Goal: Task Accomplishment & Management: Use online tool/utility

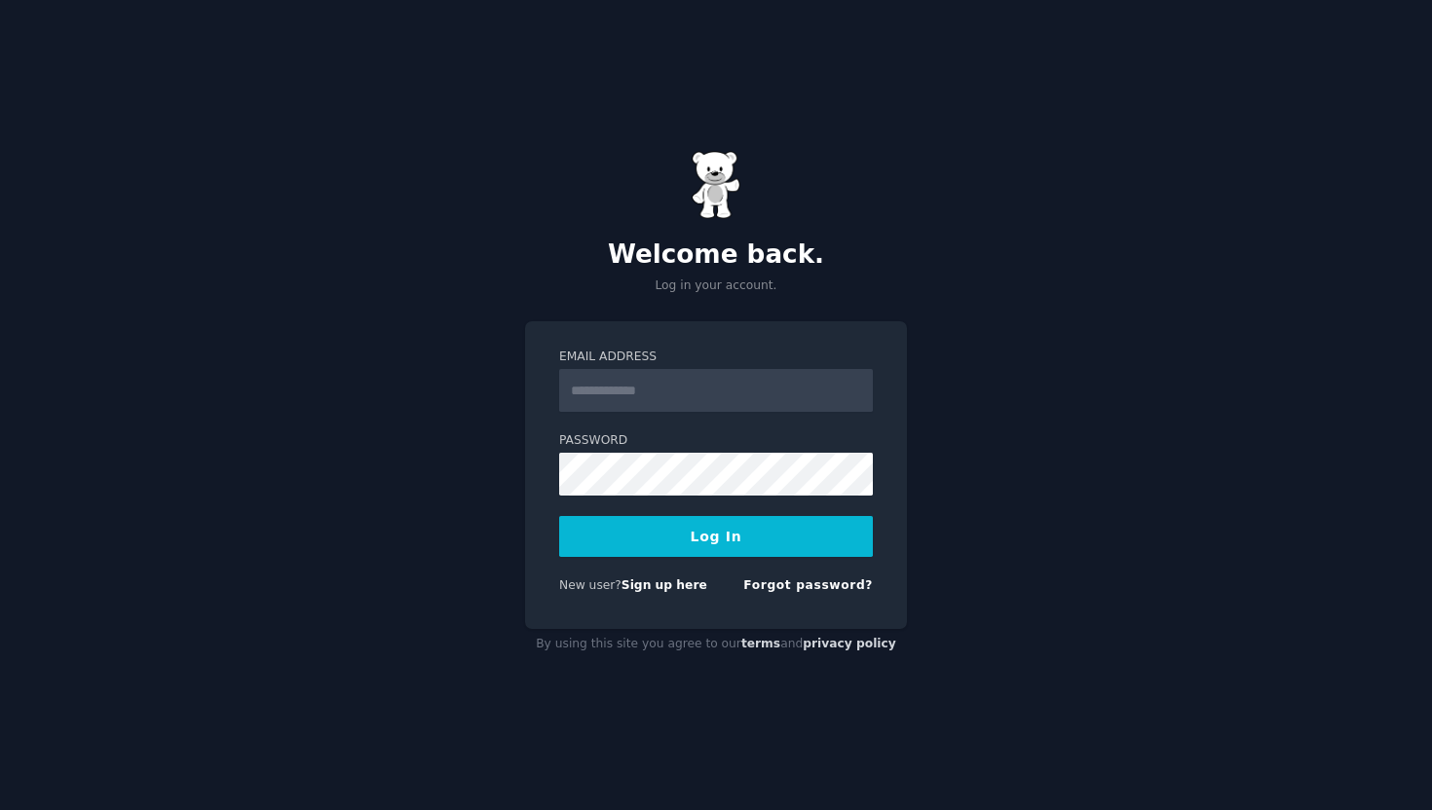
type input "**********"
click at [746, 520] on button "Log In" at bounding box center [716, 536] width 314 height 41
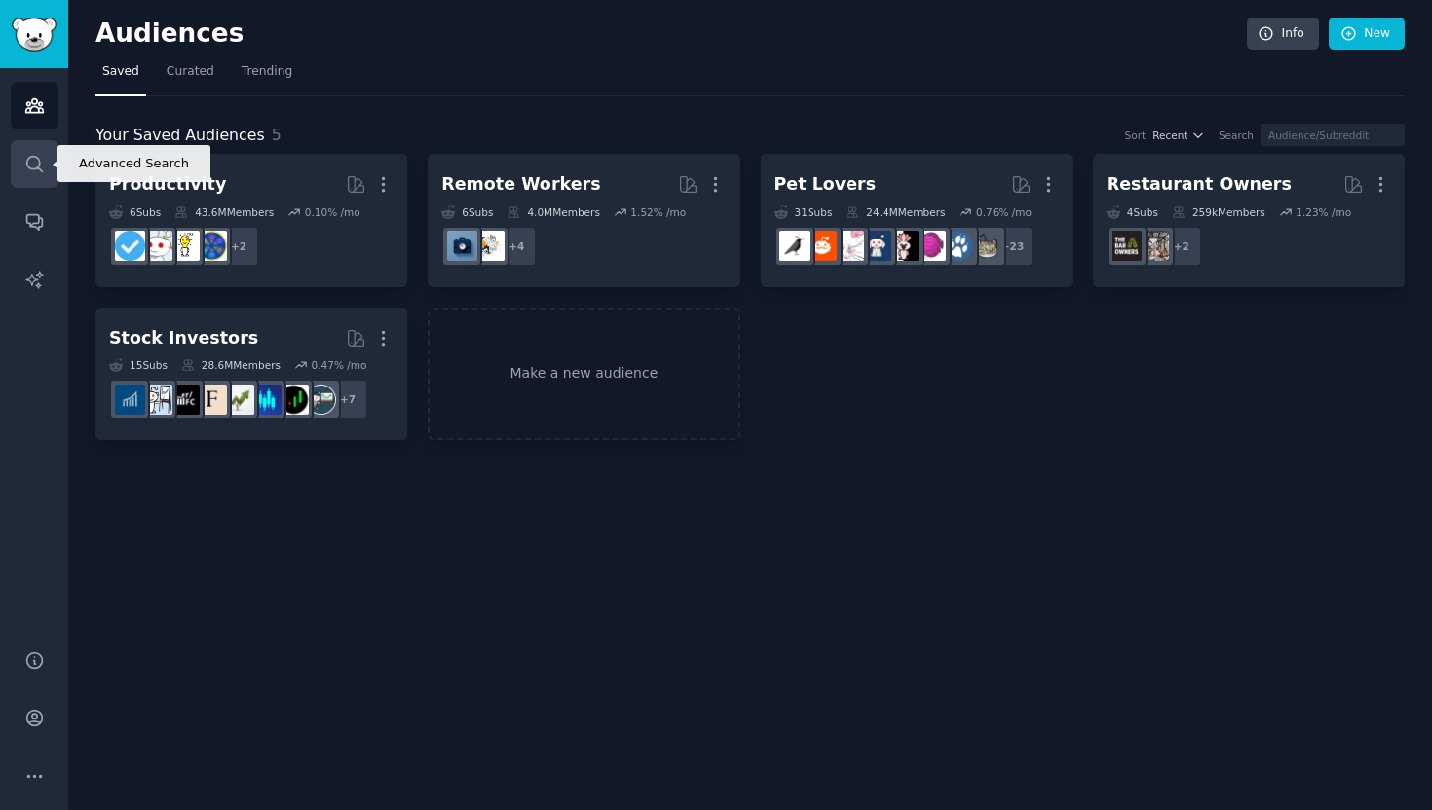
click at [44, 149] on link "Search" at bounding box center [35, 164] width 48 height 48
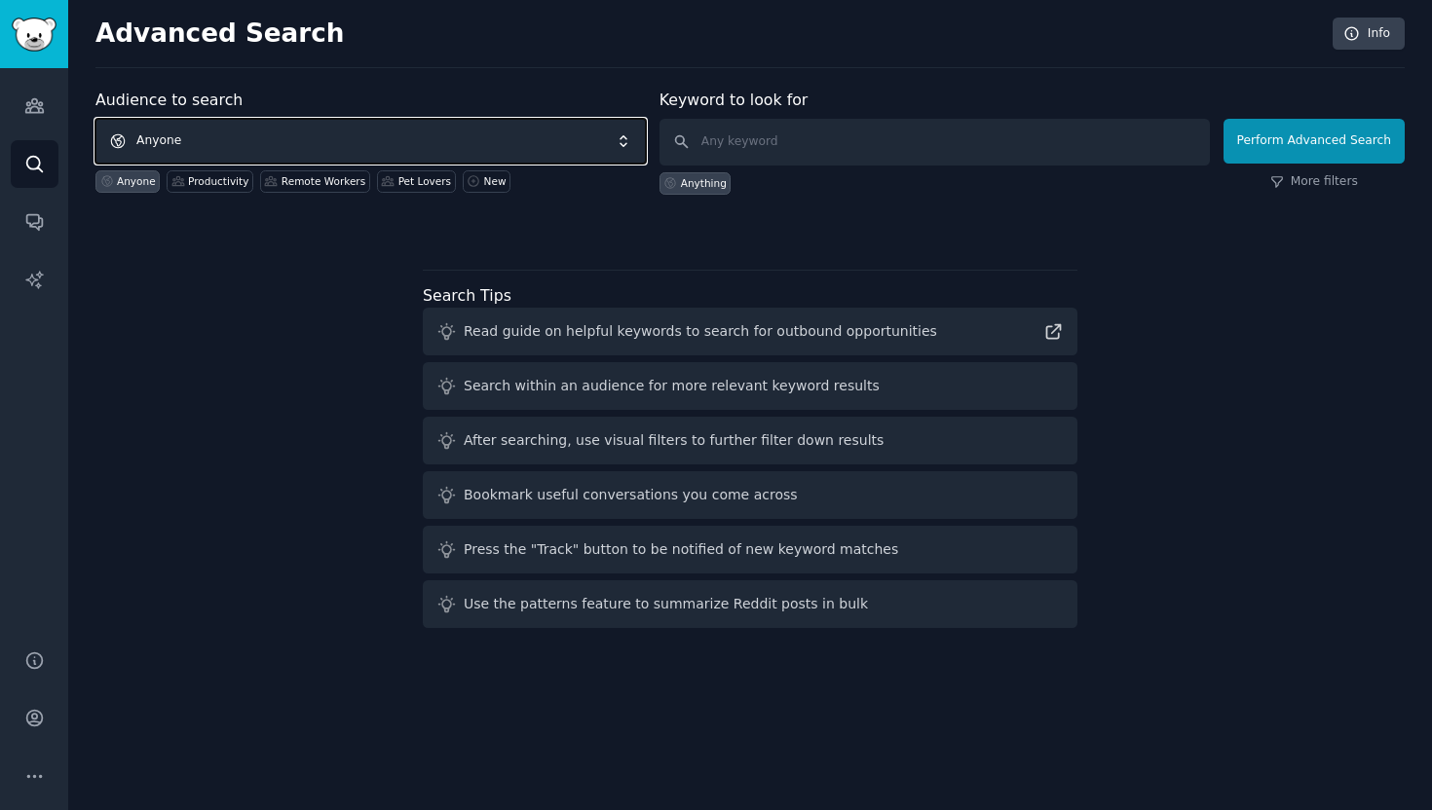
click at [453, 127] on span "Anyone" at bounding box center [370, 141] width 550 height 45
click at [789, 141] on input "text" at bounding box center [934, 142] width 550 height 47
type input "ек"
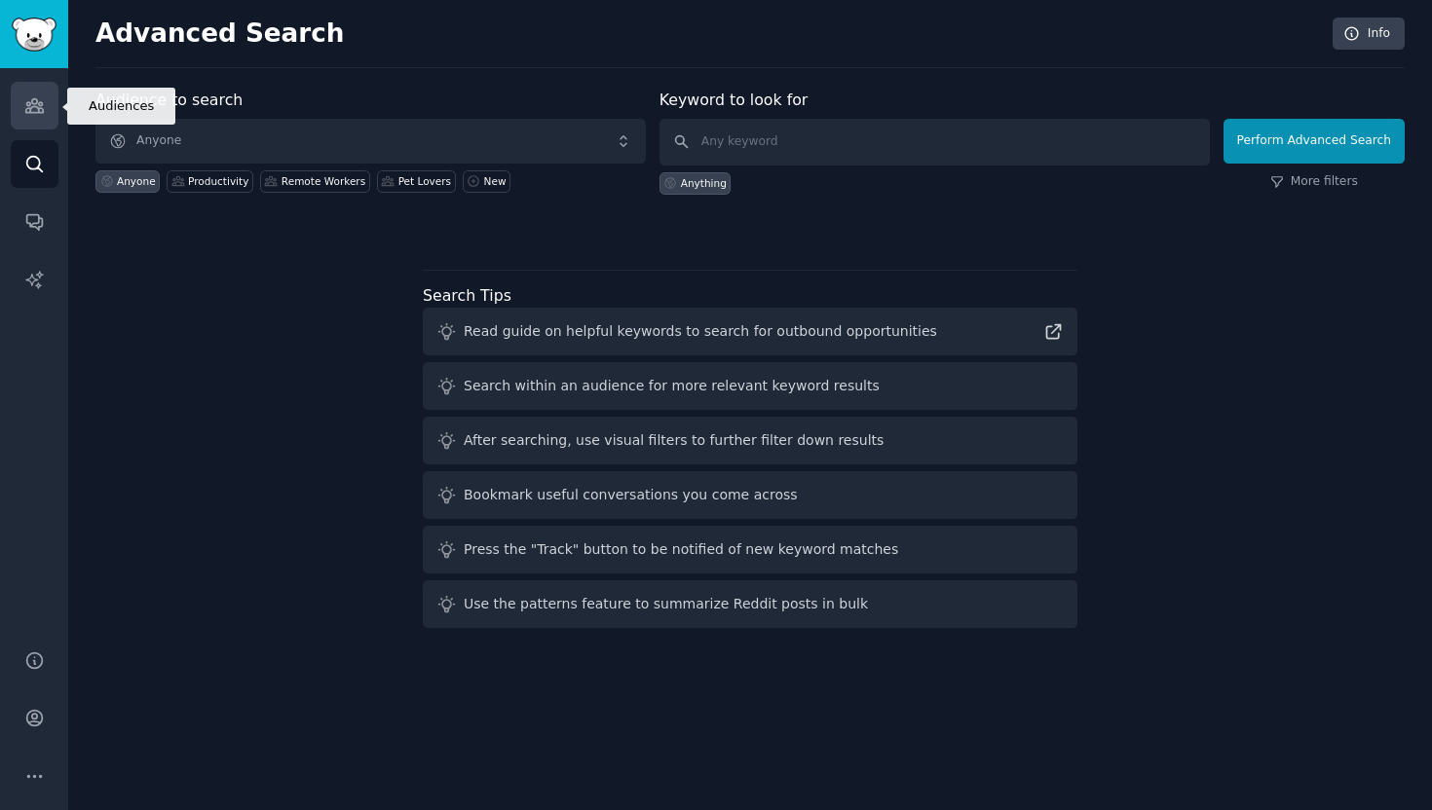
click at [25, 101] on icon "Sidebar" at bounding box center [34, 105] width 20 height 20
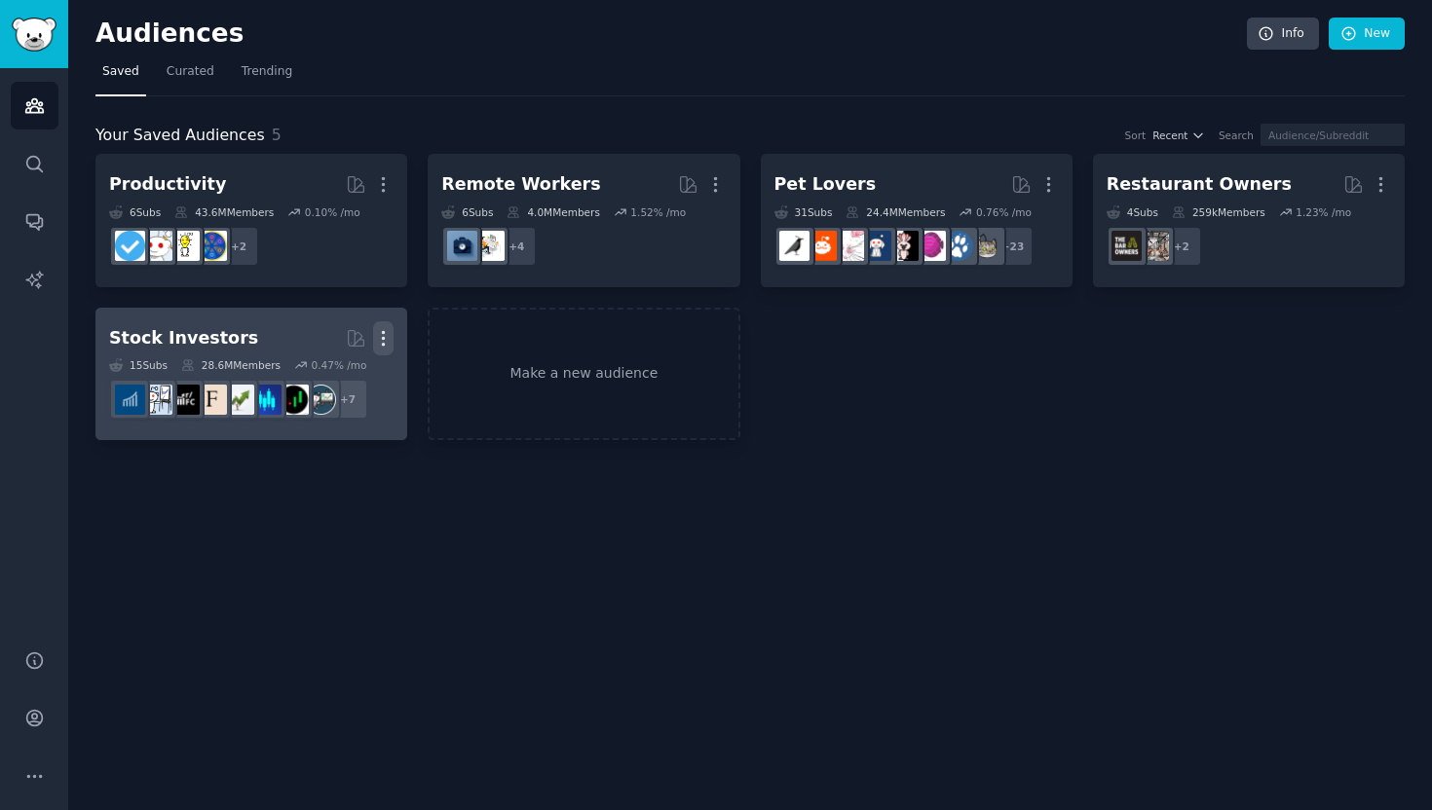
click at [384, 346] on icon "button" at bounding box center [383, 338] width 20 height 20
click at [323, 387] on p "Delete" at bounding box center [330, 379] width 45 height 20
click at [334, 381] on p "Delete" at bounding box center [330, 379] width 45 height 20
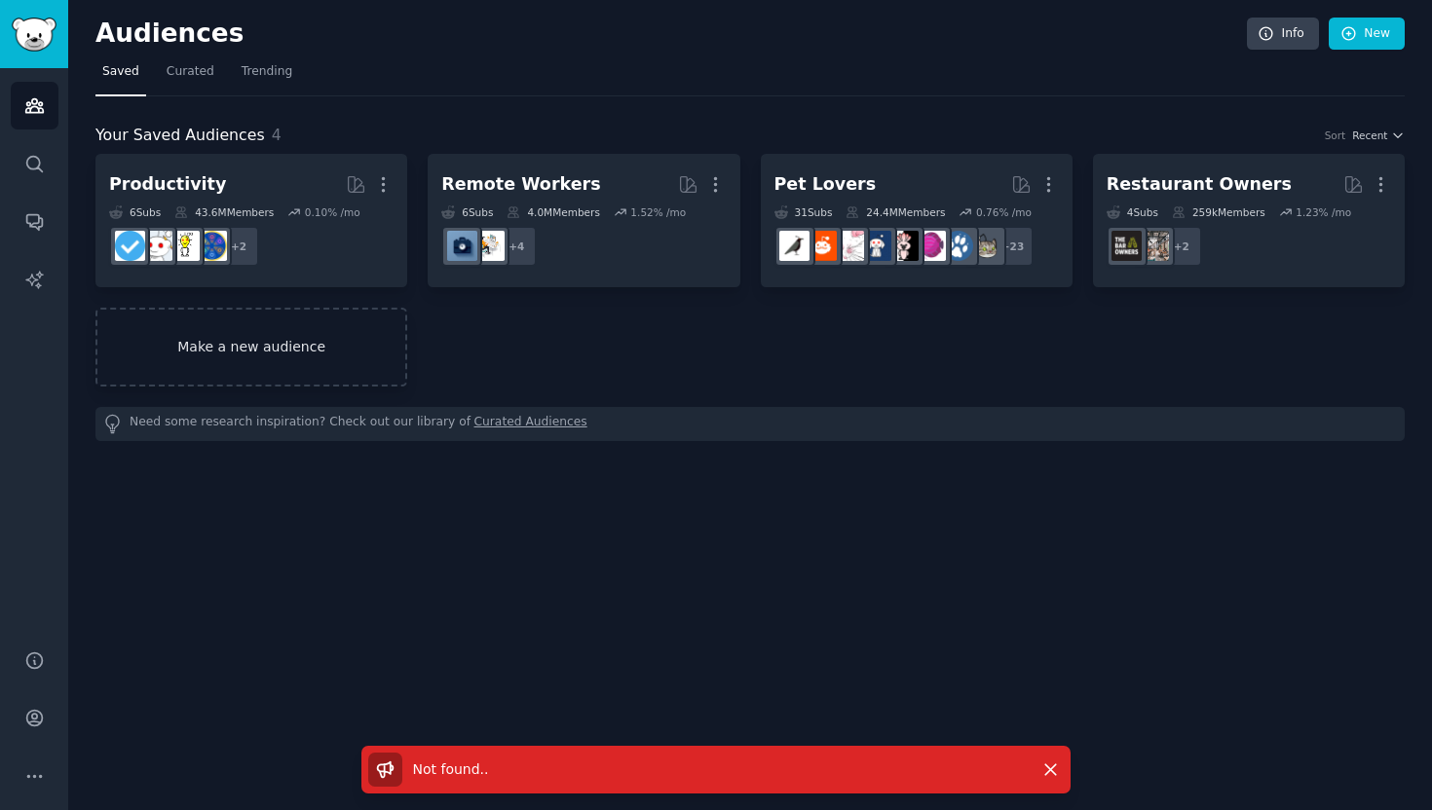
click at [362, 321] on link "Make a new audience" at bounding box center [251, 347] width 312 height 79
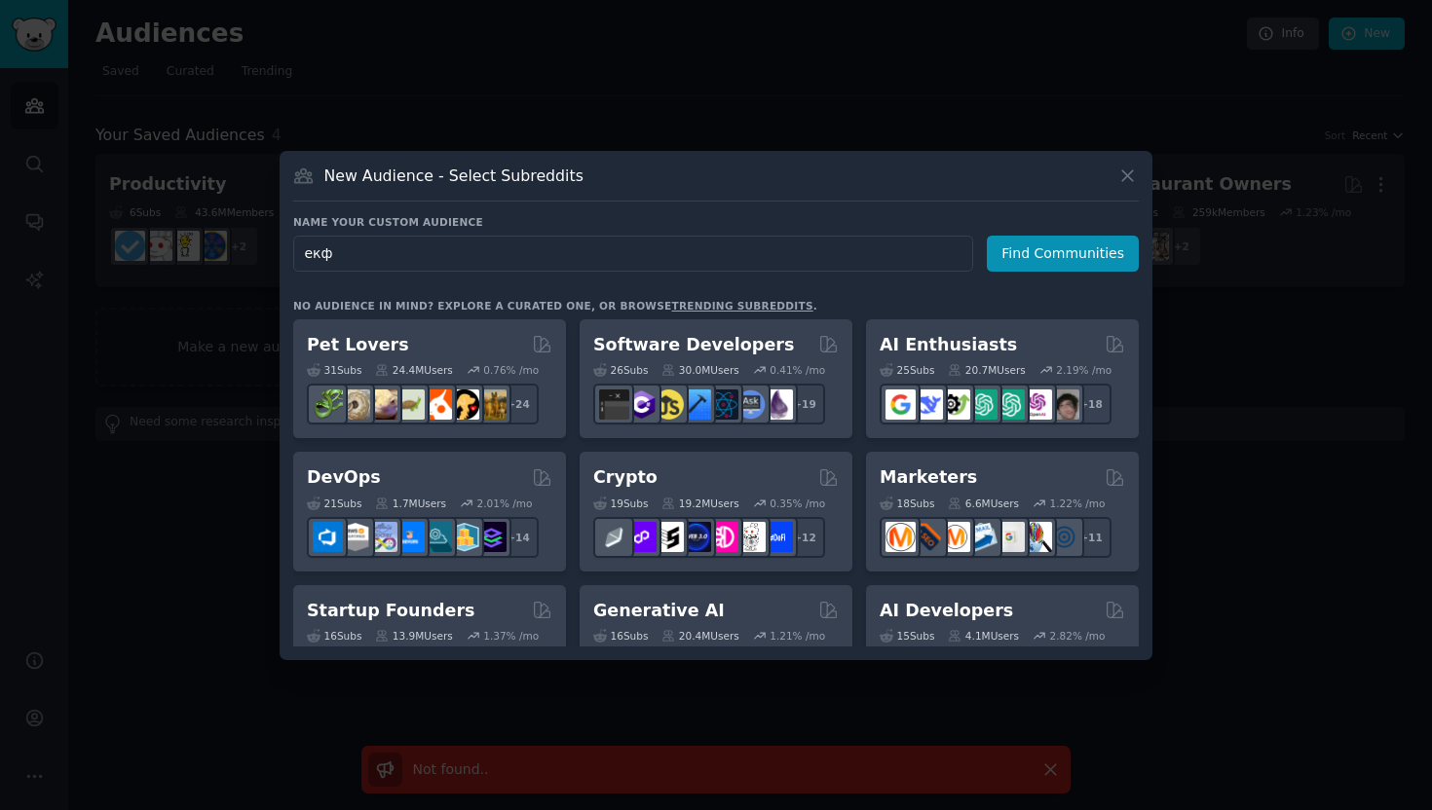
type input "екфм"
type input "travel"
click button "Find Communities" at bounding box center [1062, 254] width 152 height 36
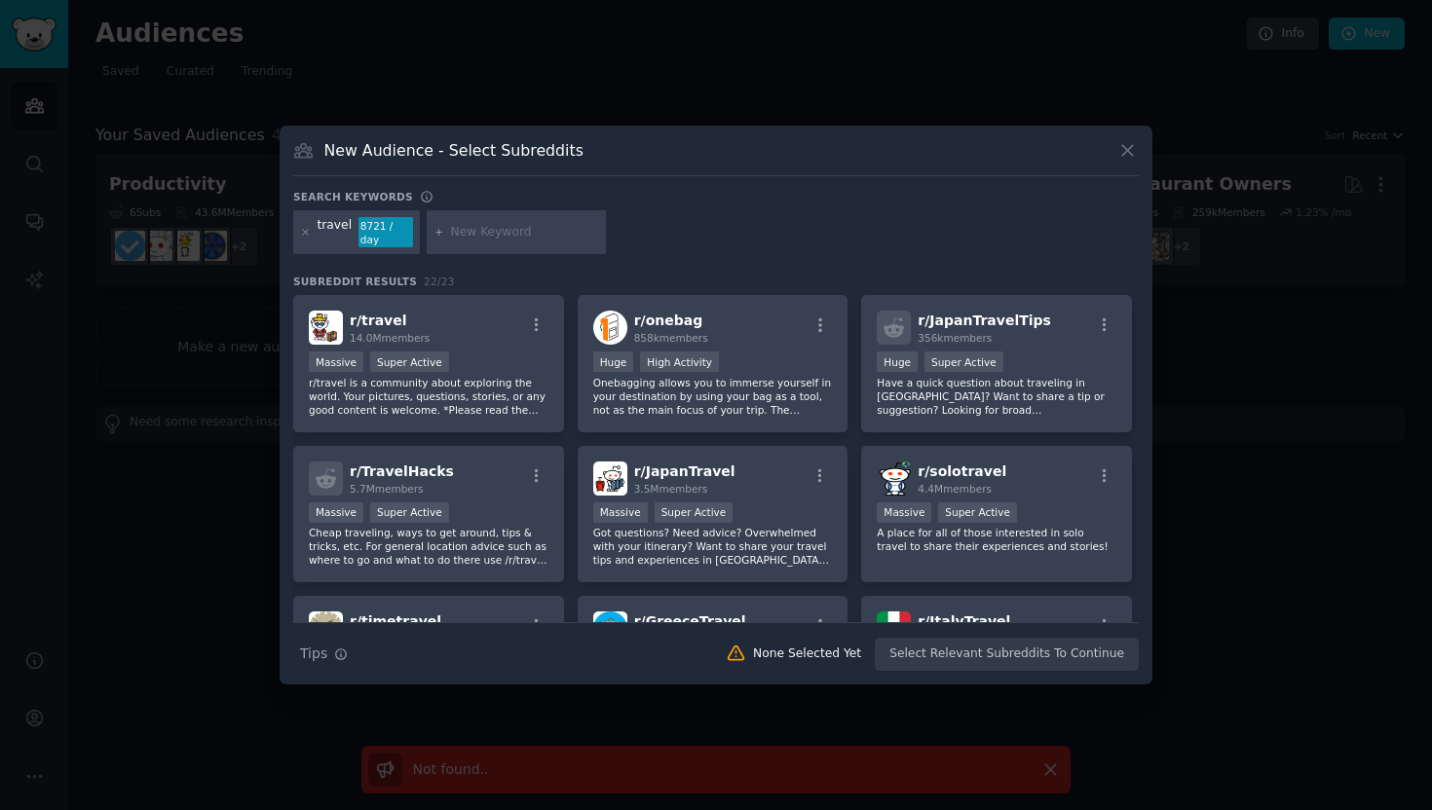
click at [307, 243] on div "travel 8721 / day" at bounding box center [356, 232] width 127 height 45
click at [307, 236] on icon at bounding box center [305, 232] width 11 height 11
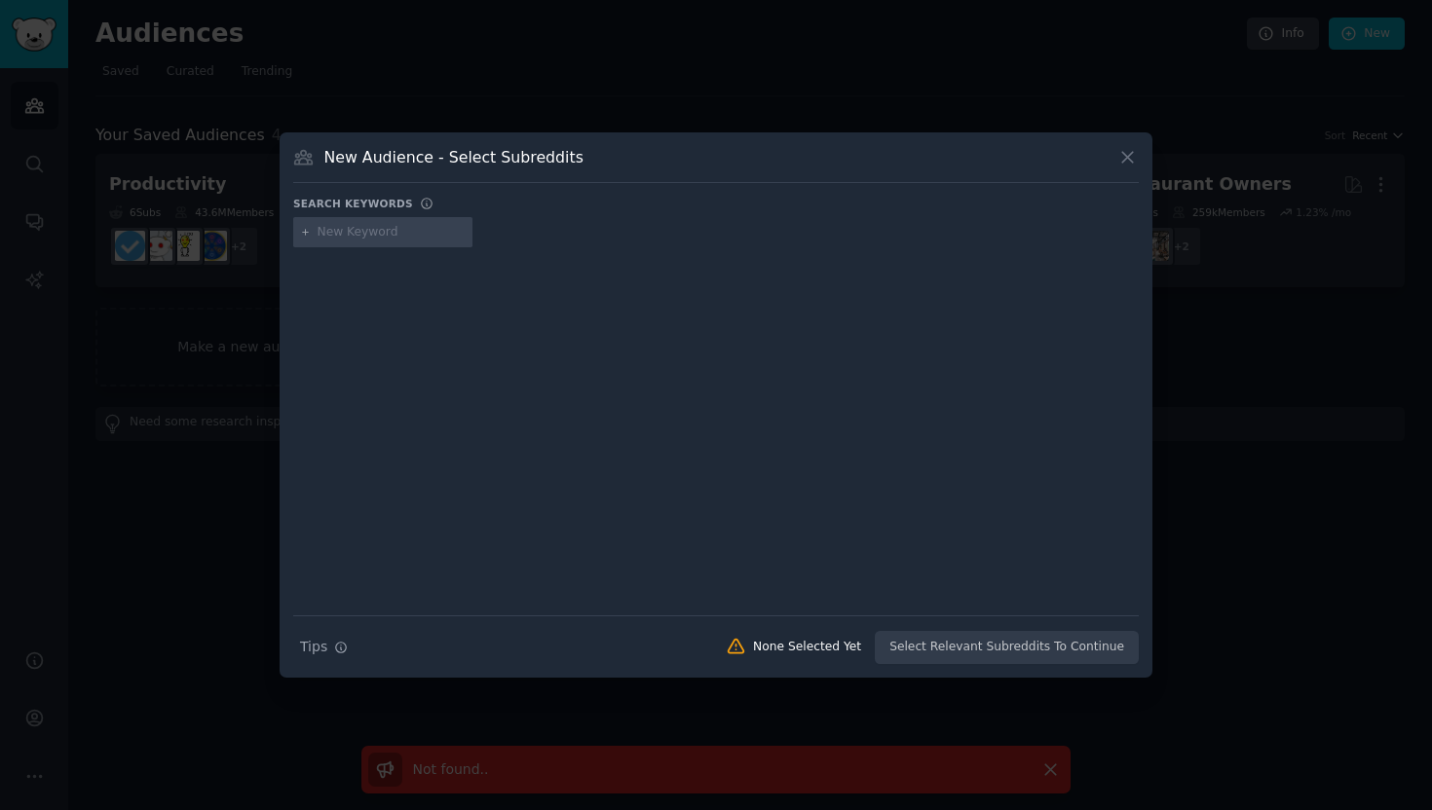
click at [382, 227] on input "text" at bounding box center [391, 233] width 148 height 18
type input "travel"
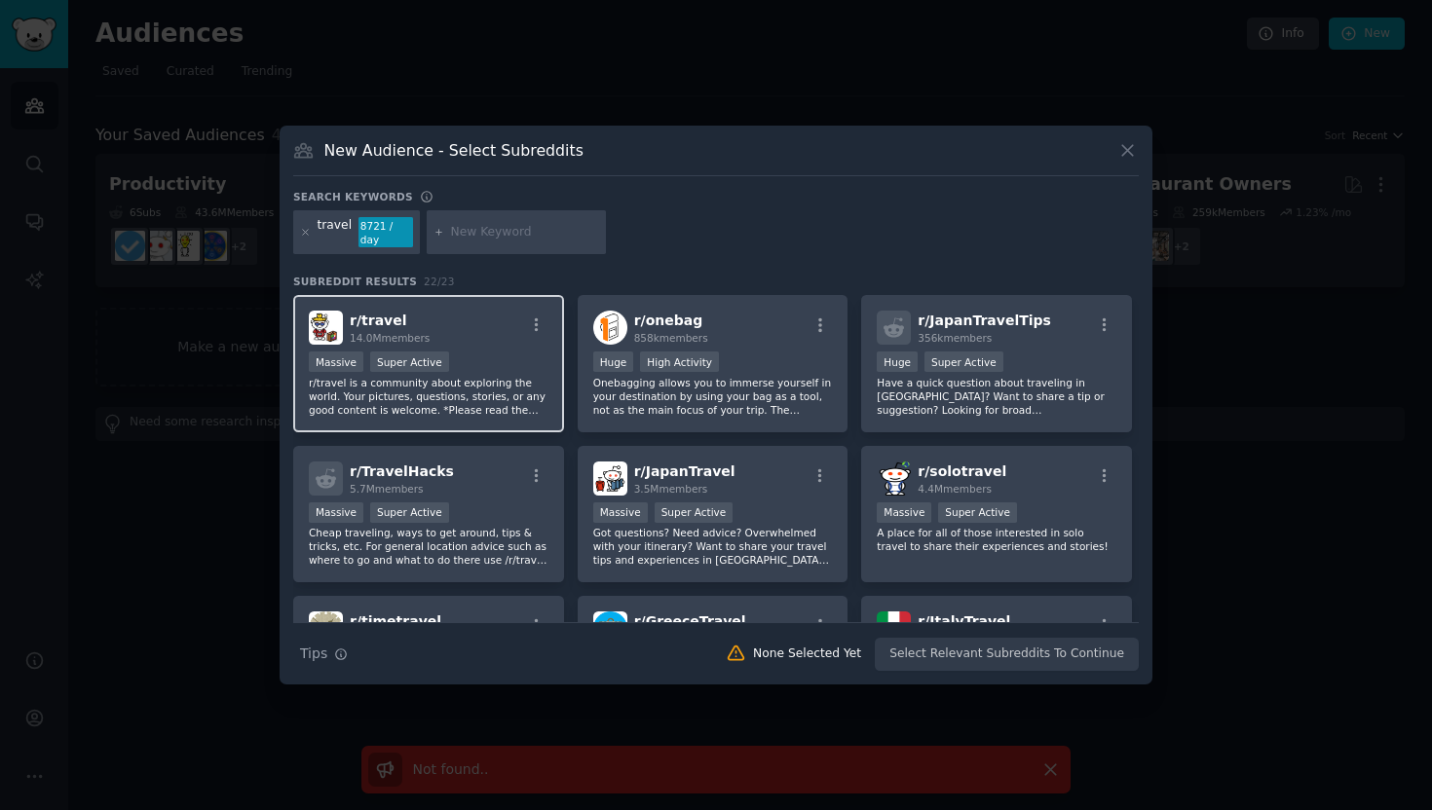
click at [513, 323] on div "r/ travel 14.0M members" at bounding box center [429, 328] width 240 height 34
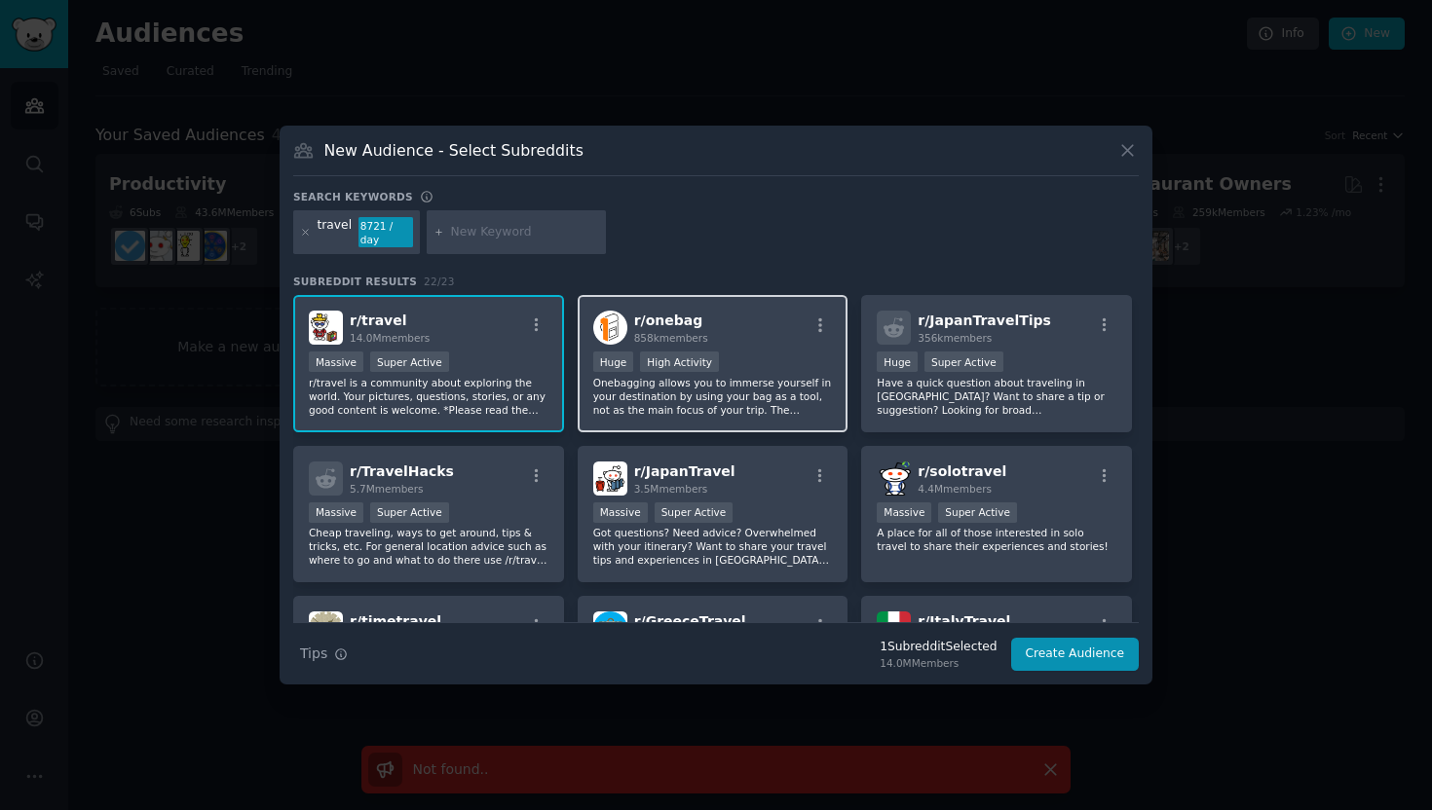
click at [703, 377] on p "Onebagging allows you to immerse yourself in your destination by using your bag…" at bounding box center [713, 396] width 240 height 41
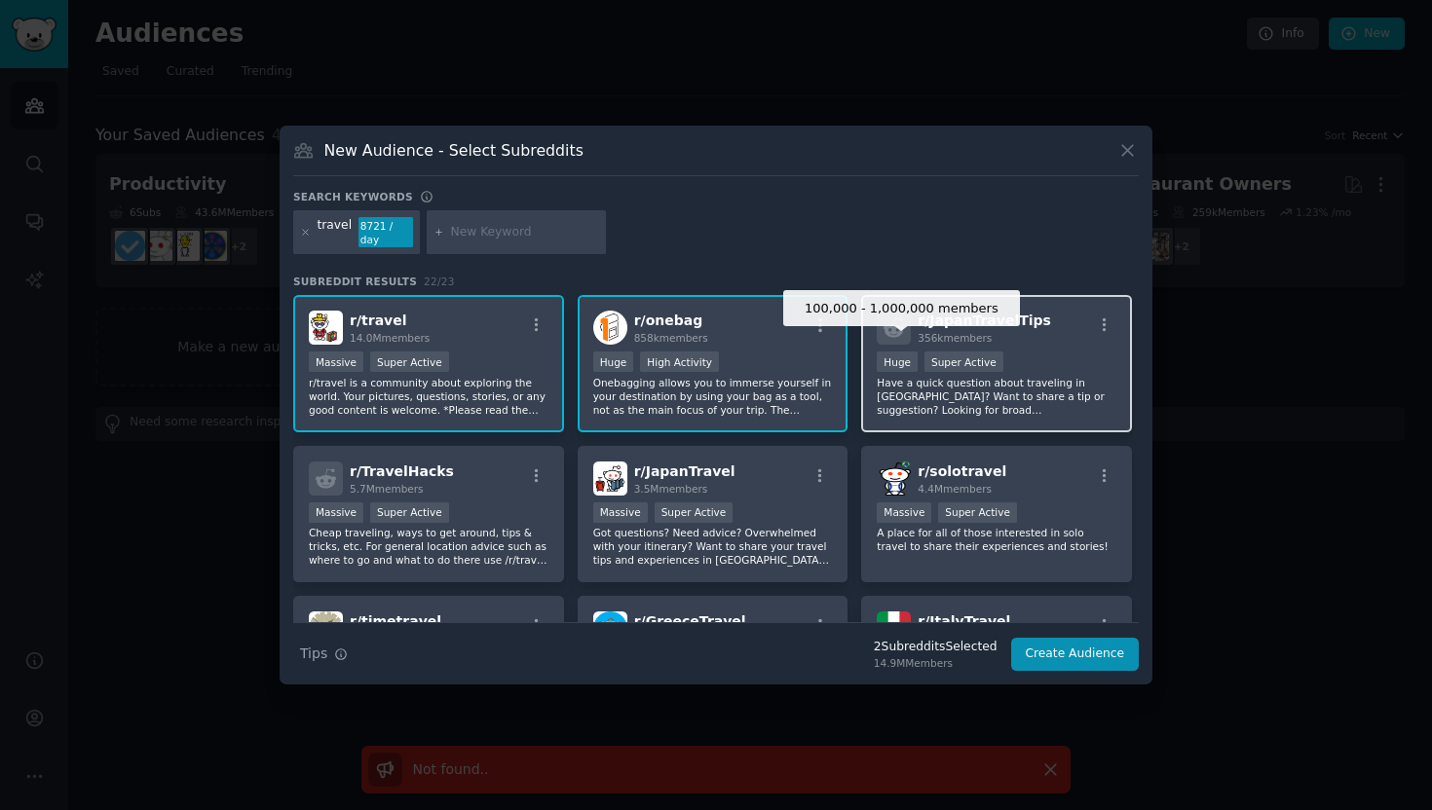
click at [938, 360] on div "Super Active" at bounding box center [963, 362] width 79 height 20
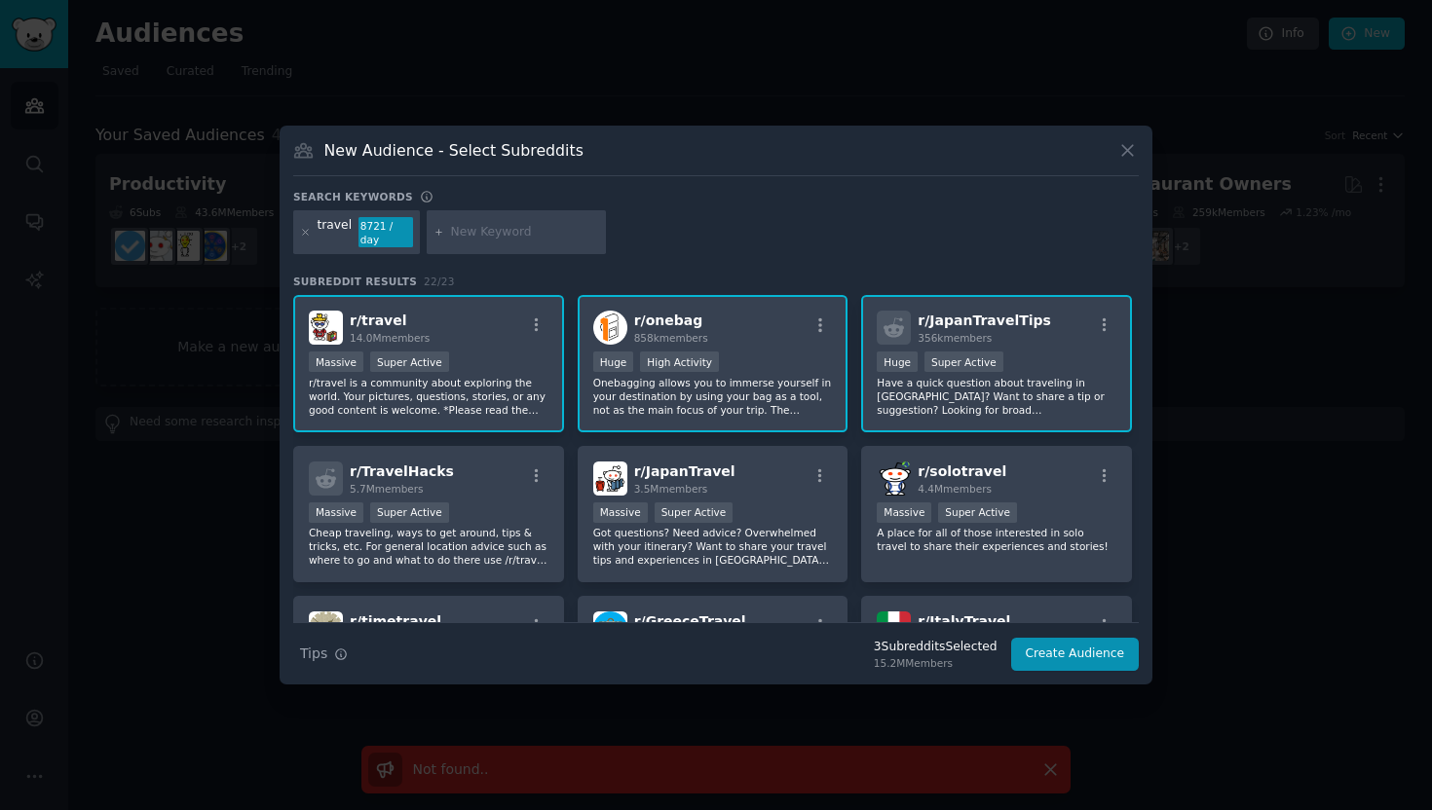
click at [513, 383] on p "r/travel is a community about exploring the world. Your pictures, questions, st…" at bounding box center [429, 396] width 240 height 41
click at [684, 383] on p "Onebagging allows you to immerse yourself in your destination by using your bag…" at bounding box center [713, 396] width 240 height 41
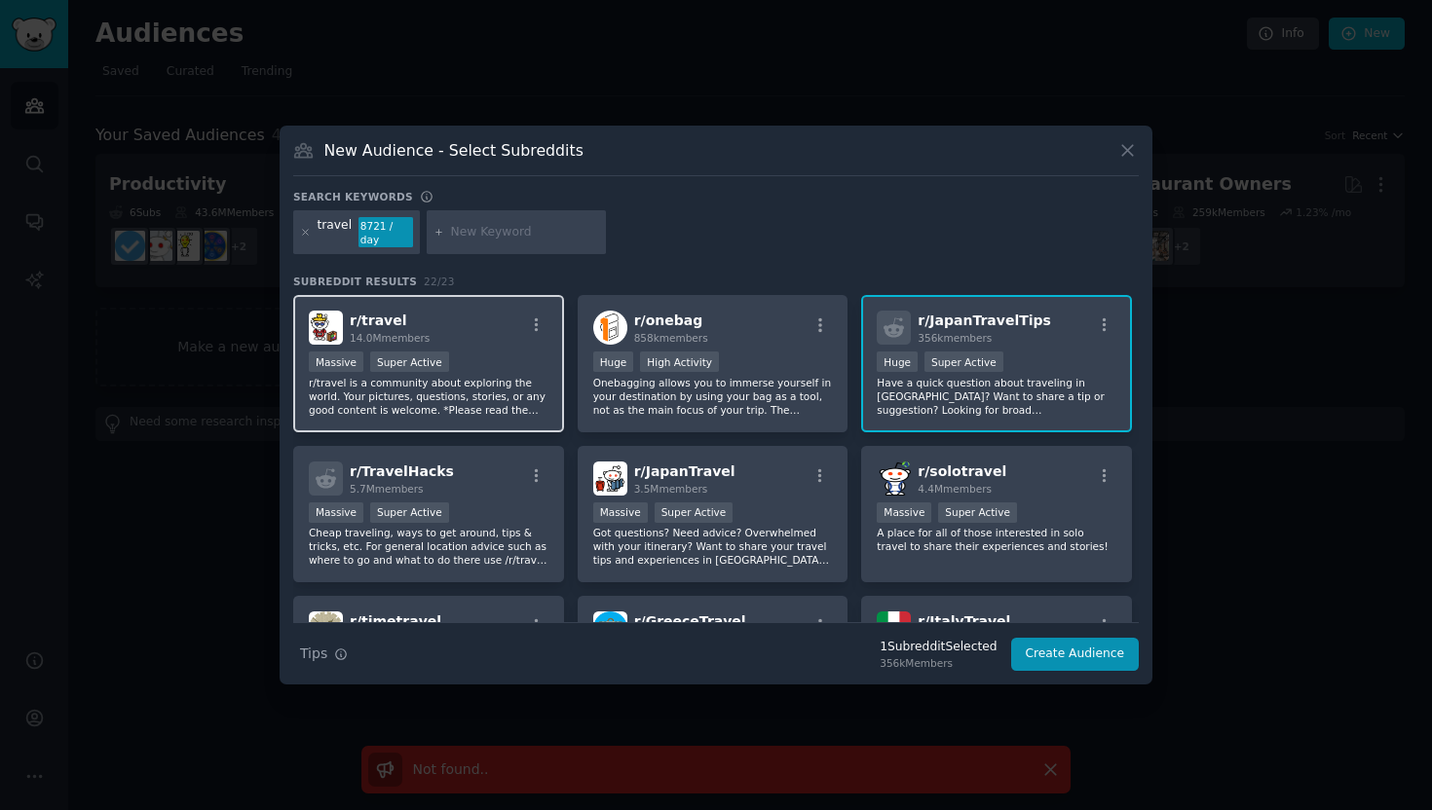
click at [477, 319] on div "r/ travel 14.0M members" at bounding box center [429, 328] width 240 height 34
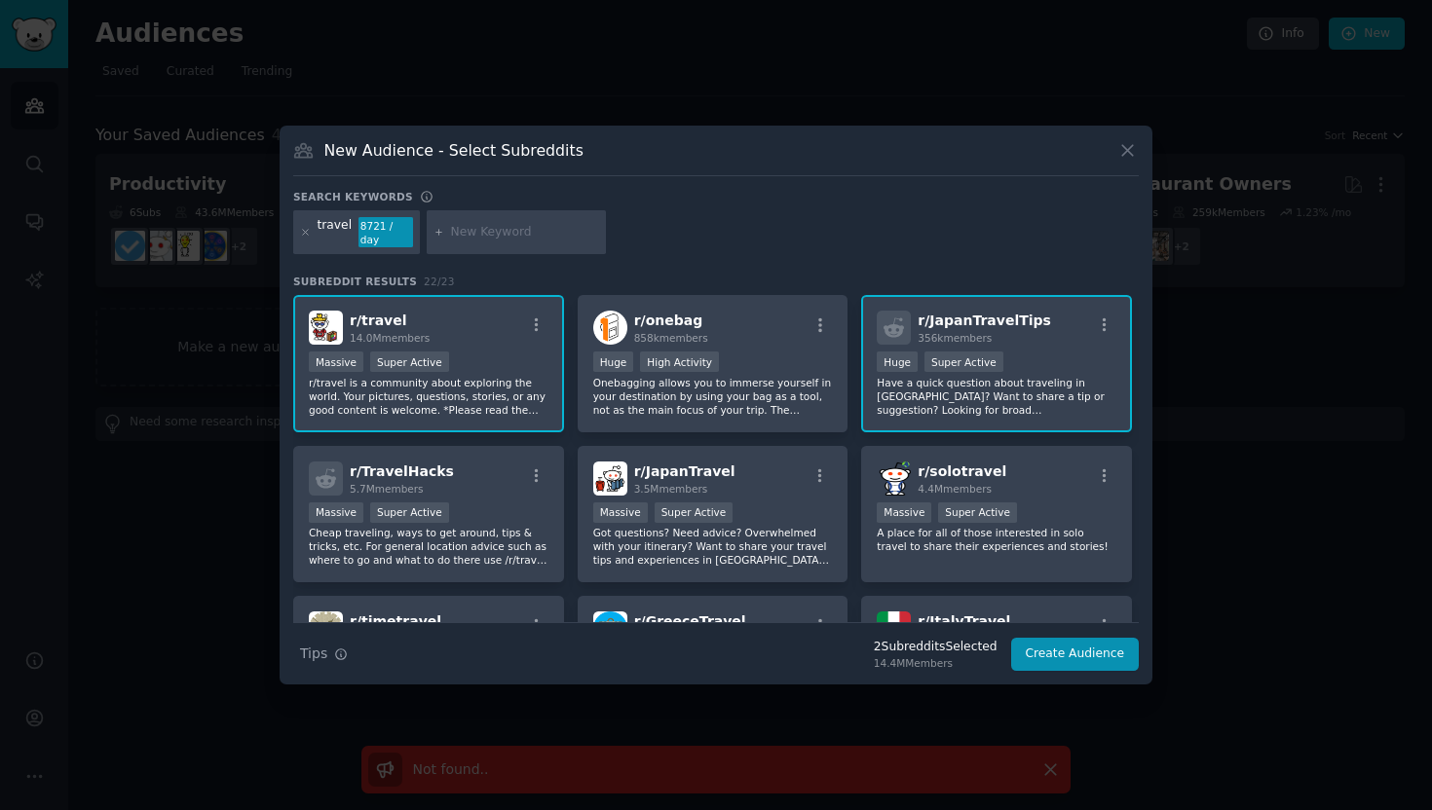
click at [737, 426] on div "r/ travel 14.0M members Massive Super Active r/travel is a community about expl…" at bounding box center [715, 739] width 845 height 889
click at [775, 393] on p "Onebagging allows you to immerse yourself in your destination by using your bag…" at bounding box center [713, 396] width 240 height 41
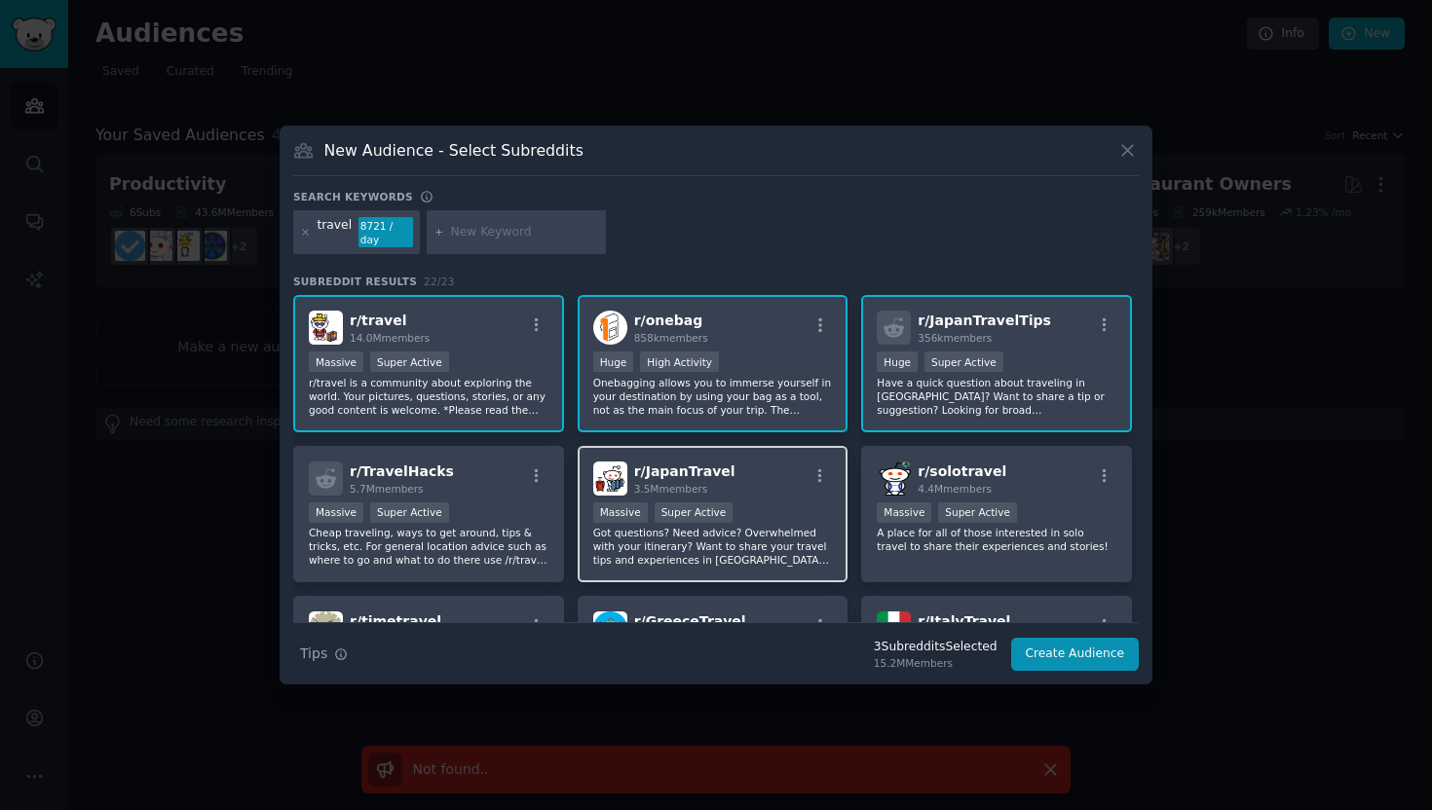
click at [716, 488] on div "3.5M members" at bounding box center [684, 489] width 101 height 14
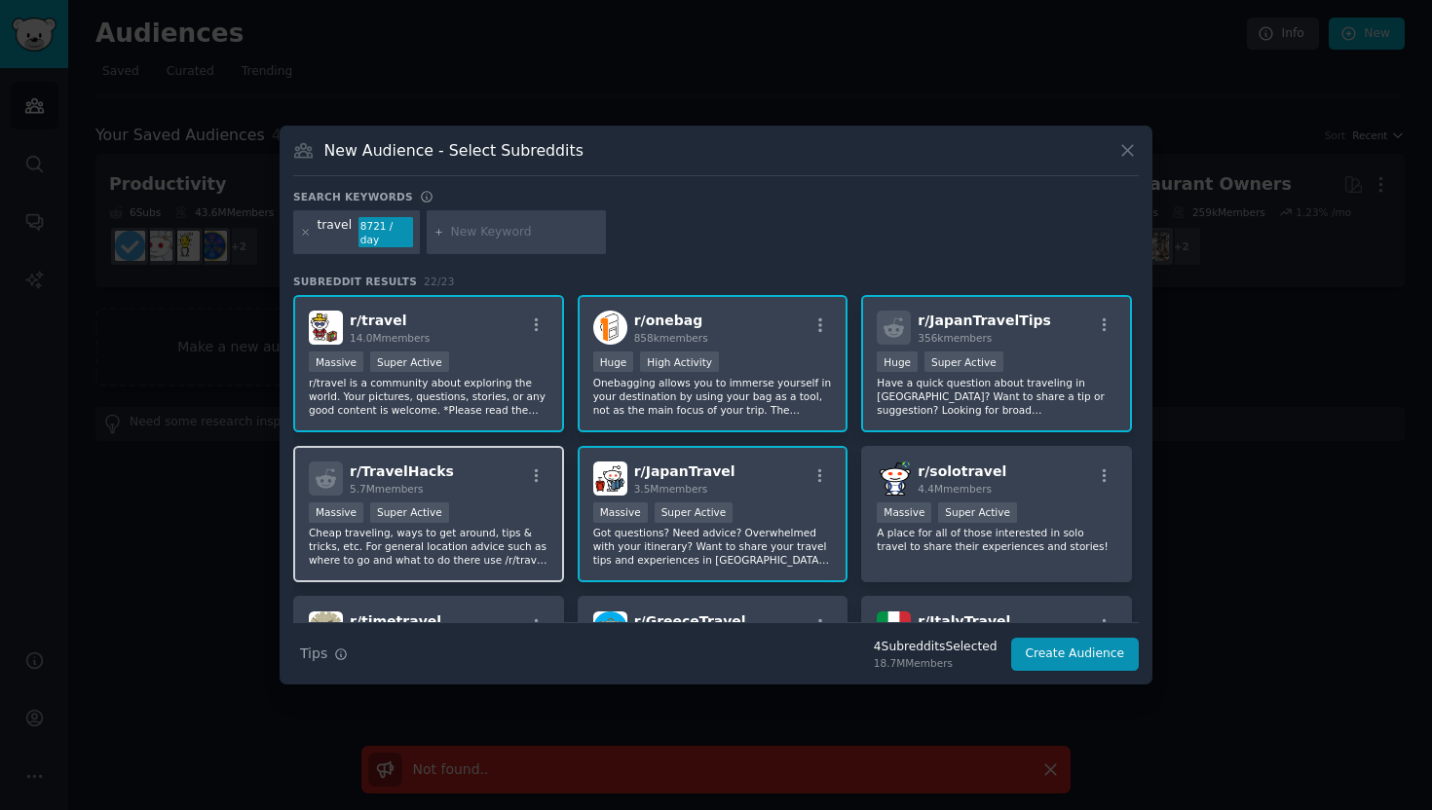
click at [499, 553] on p "Cheap traveling, ways to get around, tips & tricks, etc. For general location a…" at bounding box center [429, 546] width 240 height 41
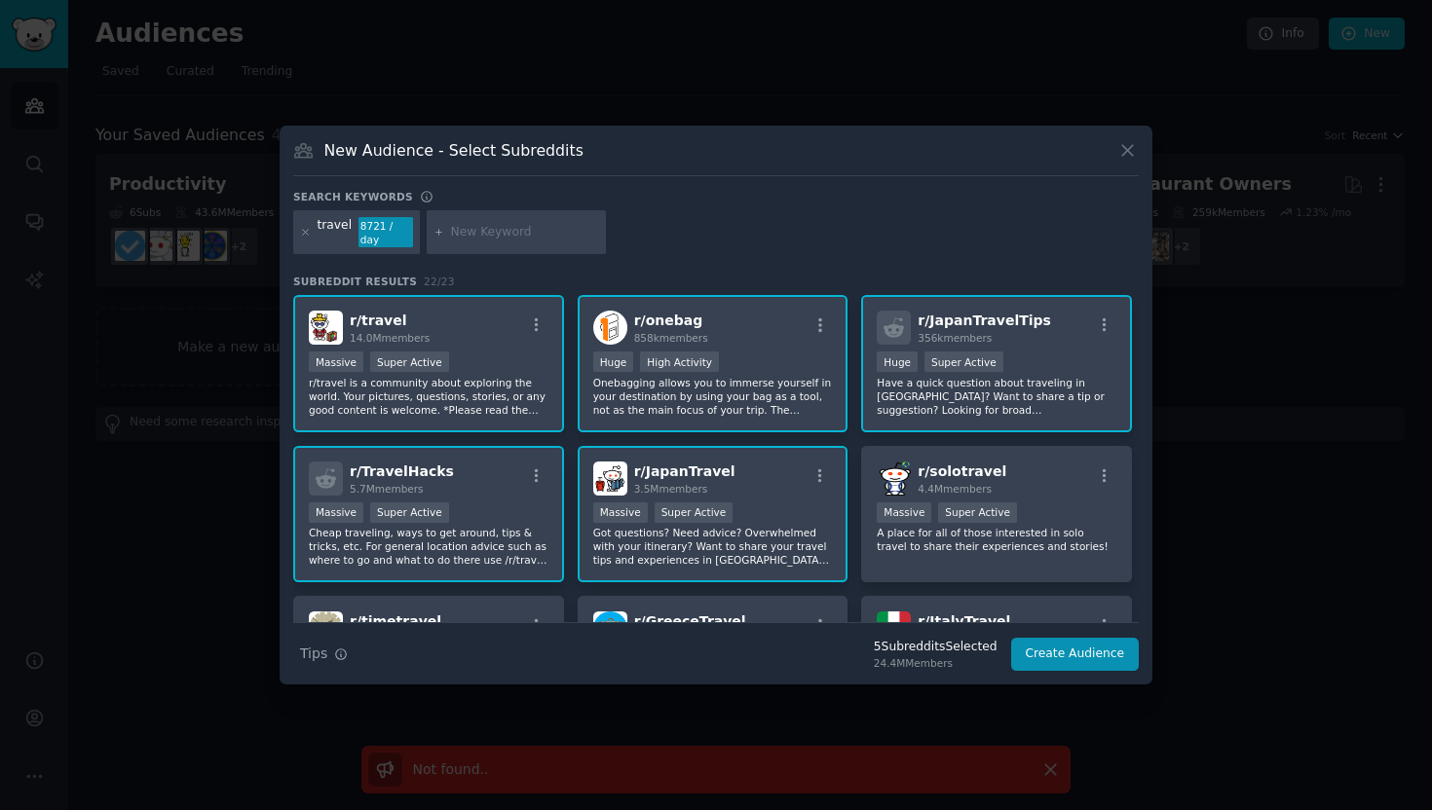
scroll to position [74, 0]
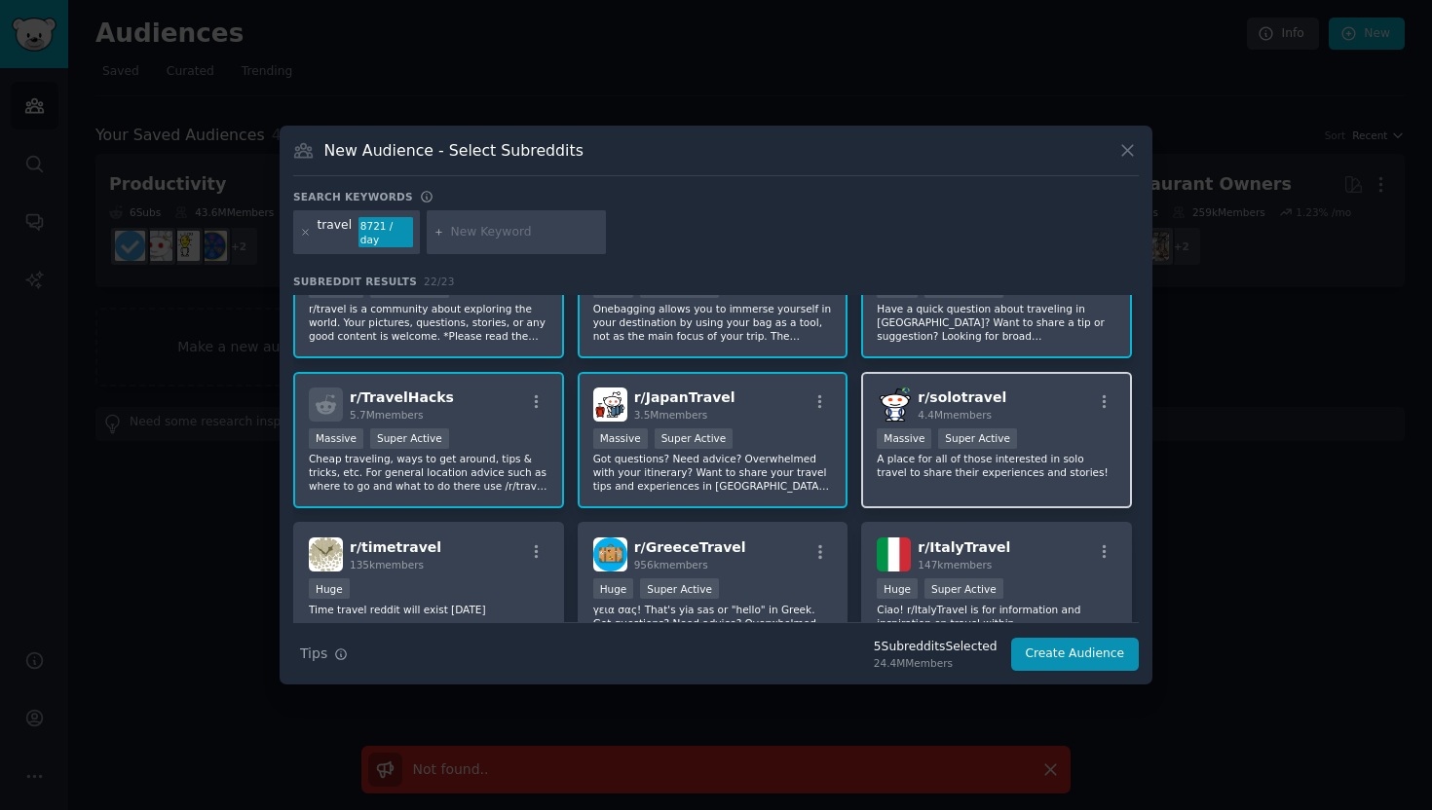
click at [1012, 420] on div "r/ solotravel 4.4M members 1,000,000+ members Massive Super Active A place for …" at bounding box center [996, 440] width 271 height 137
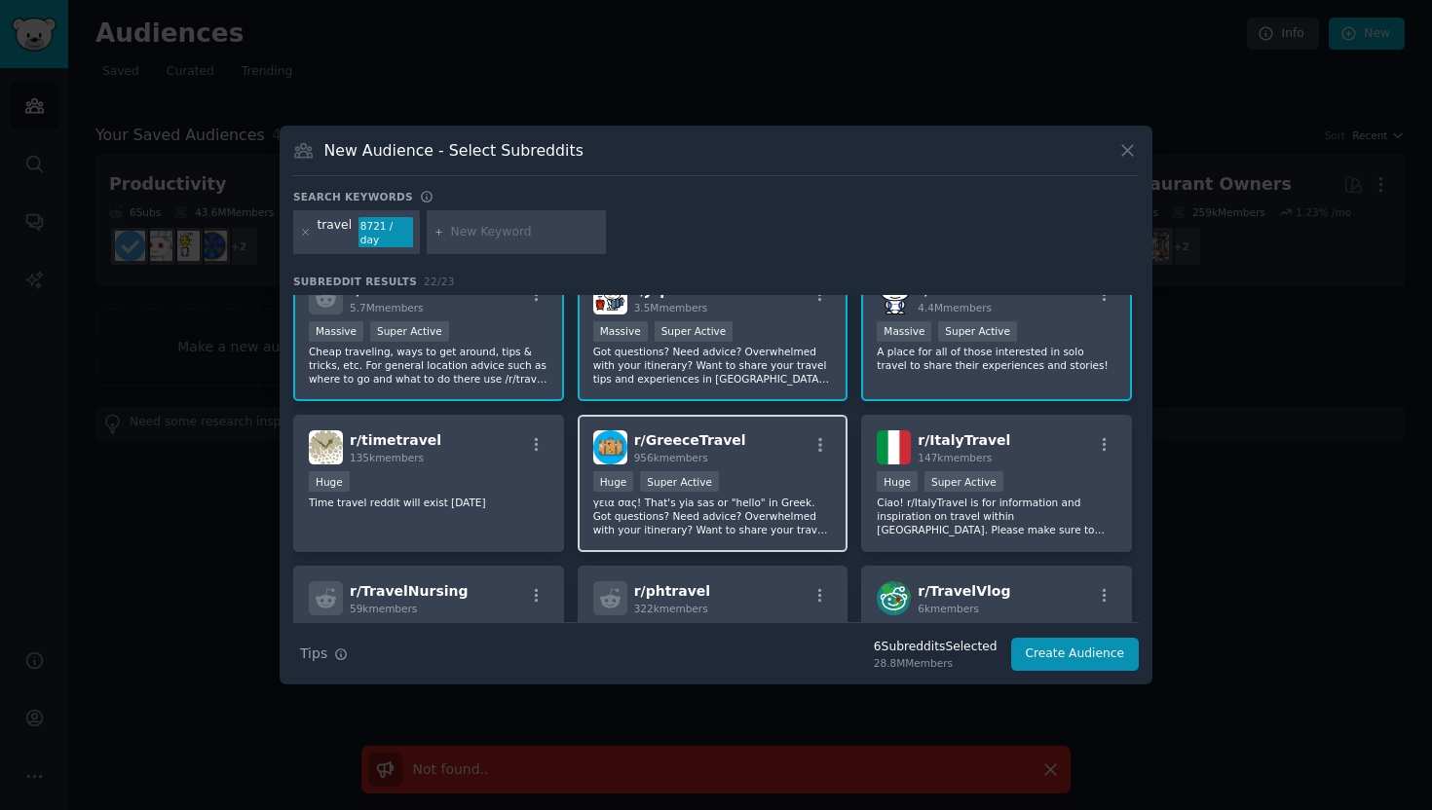
scroll to position [183, 0]
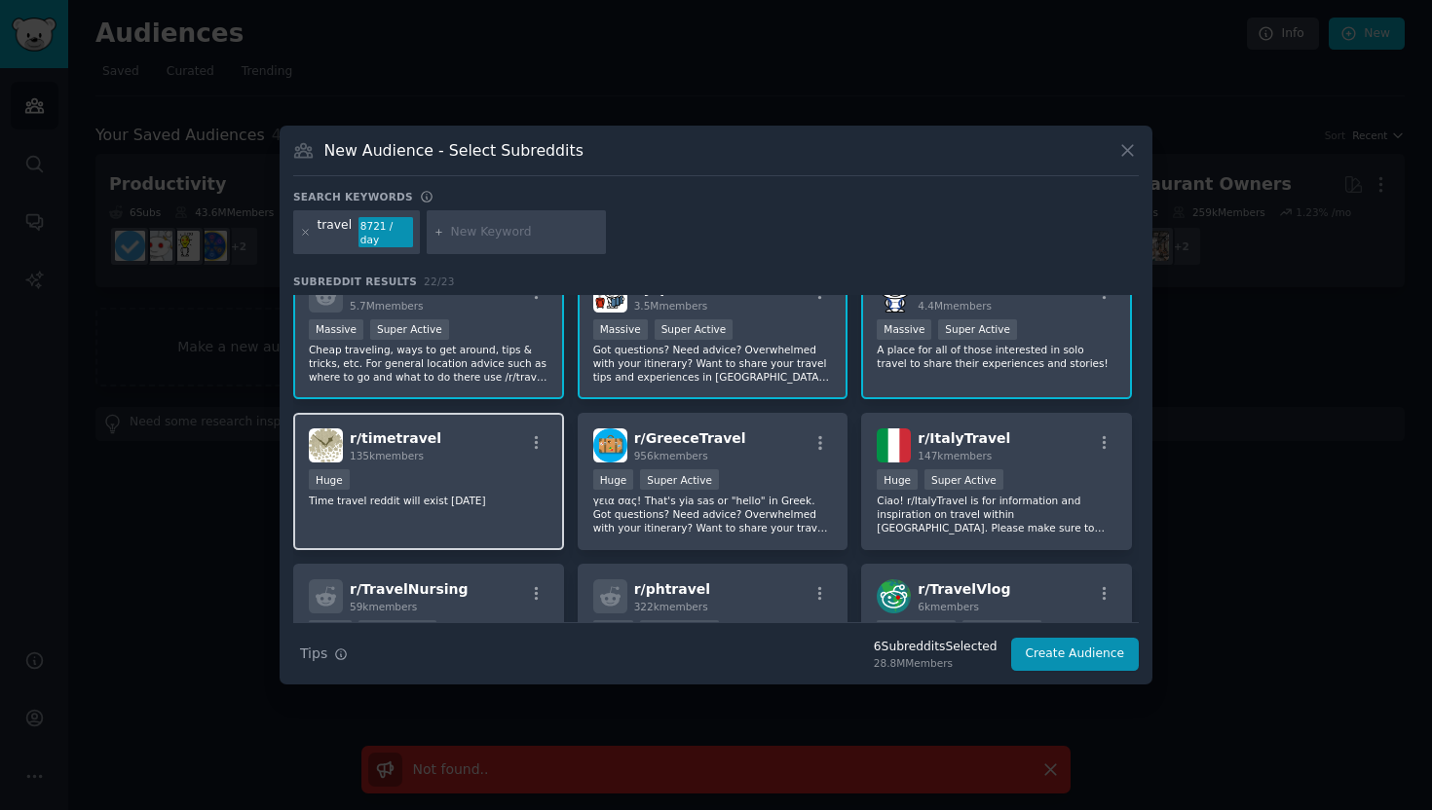
click at [511, 520] on div "r/ timetravel 135k members Huge Time travel reddit will exist [DATE]" at bounding box center [428, 481] width 271 height 137
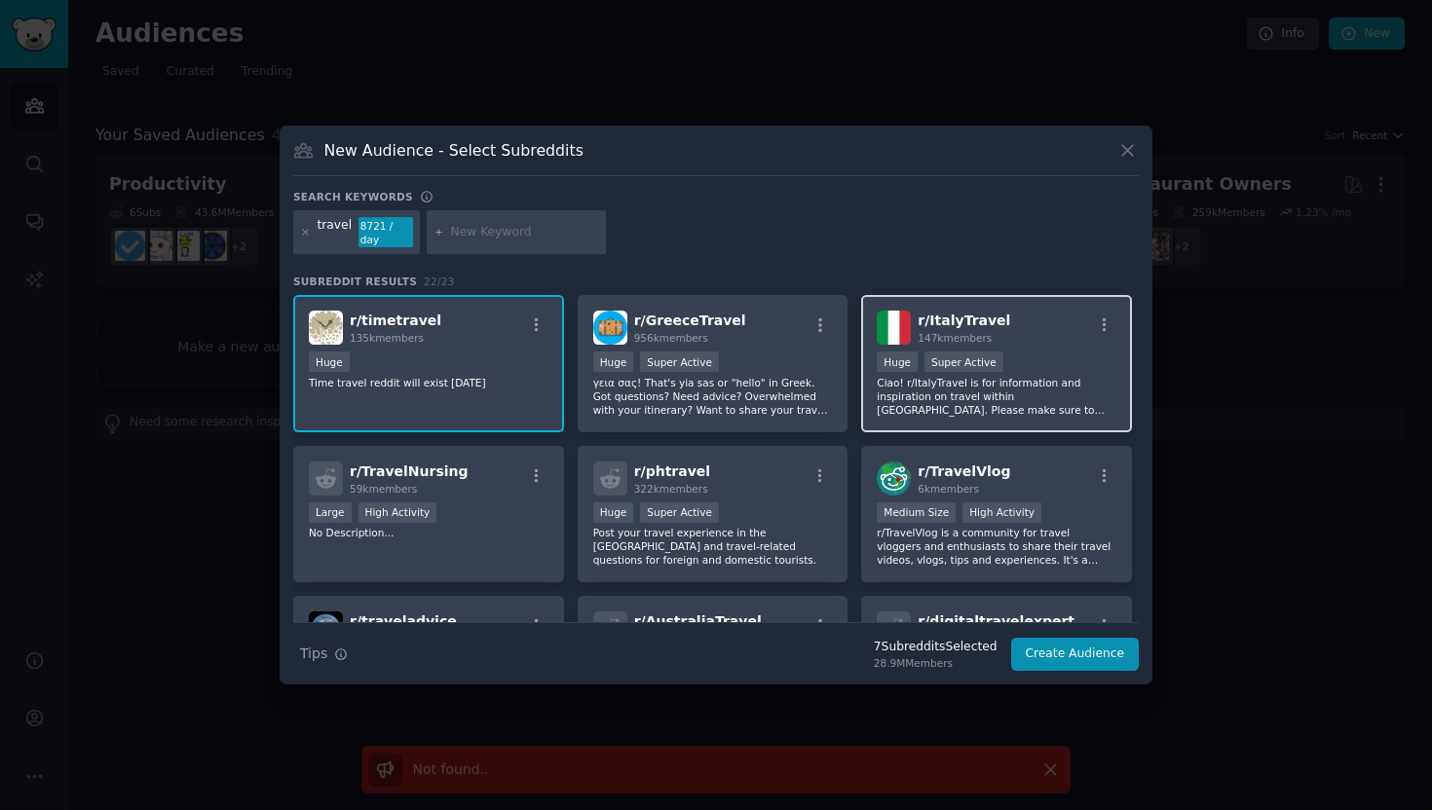
scroll to position [326, 0]
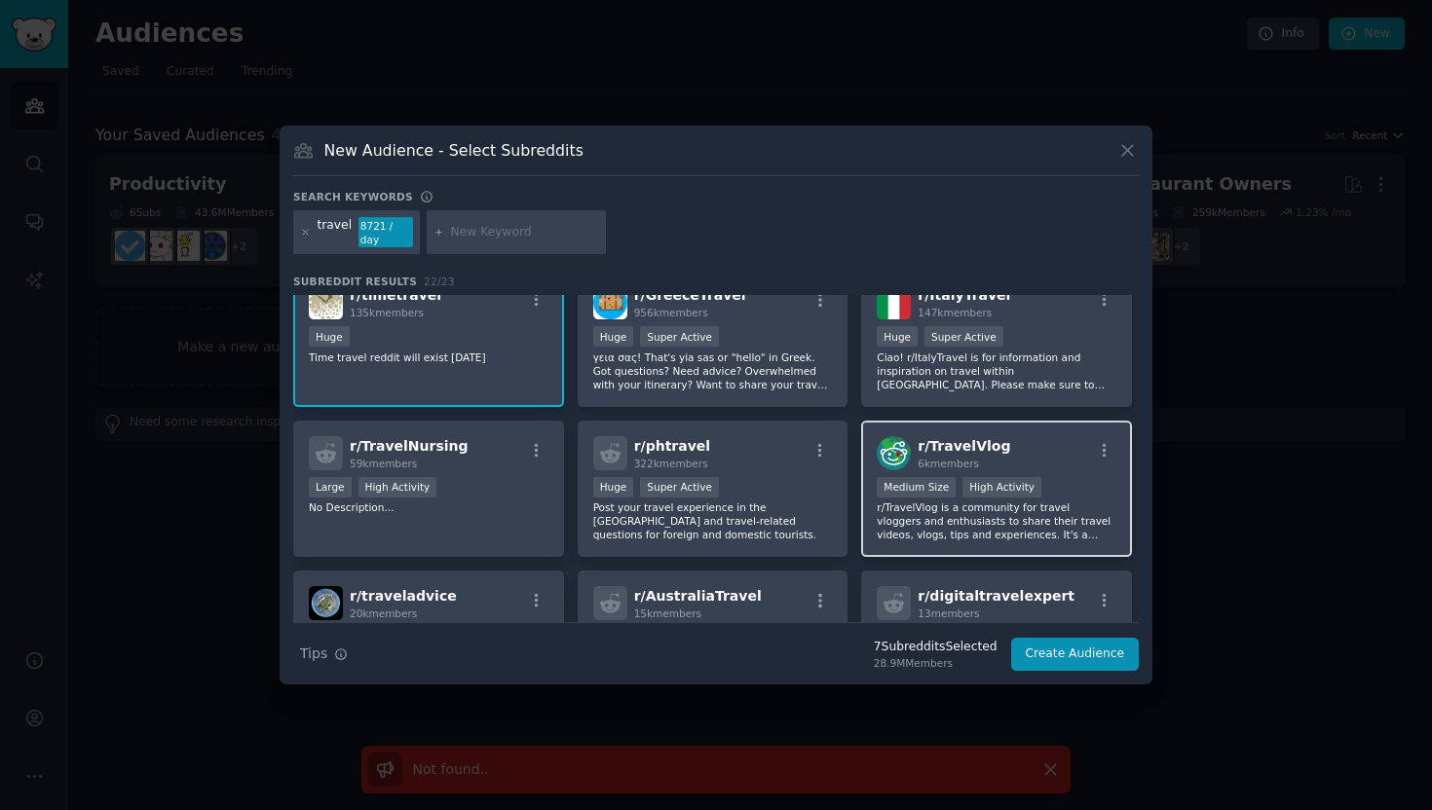
click at [952, 512] on p "r/TravelVlog is a community for travel vloggers and enthusiasts to share their …" at bounding box center [996, 521] width 240 height 41
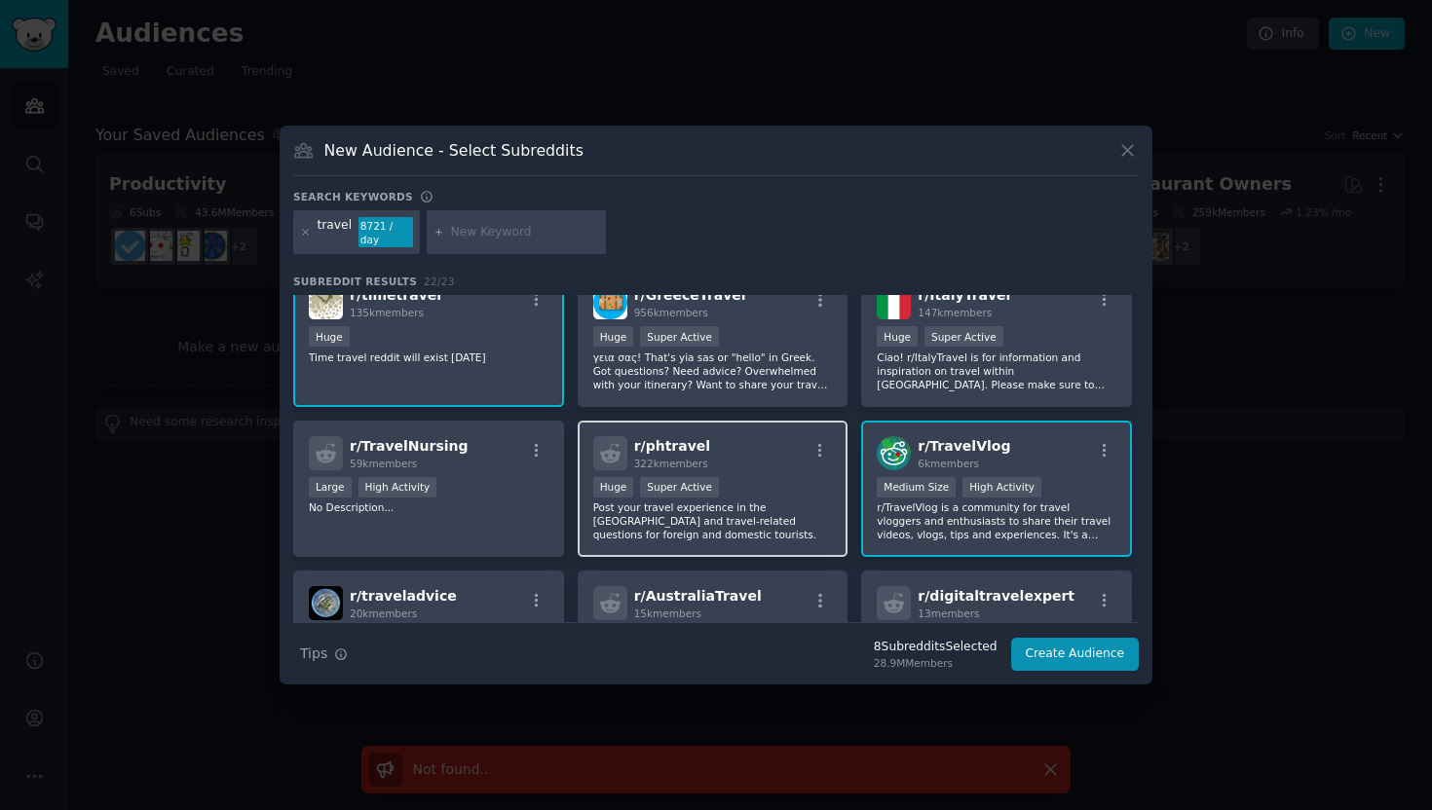
click at [761, 516] on p "Post your travel experience in the [GEOGRAPHIC_DATA] and travel-related questio…" at bounding box center [713, 521] width 240 height 41
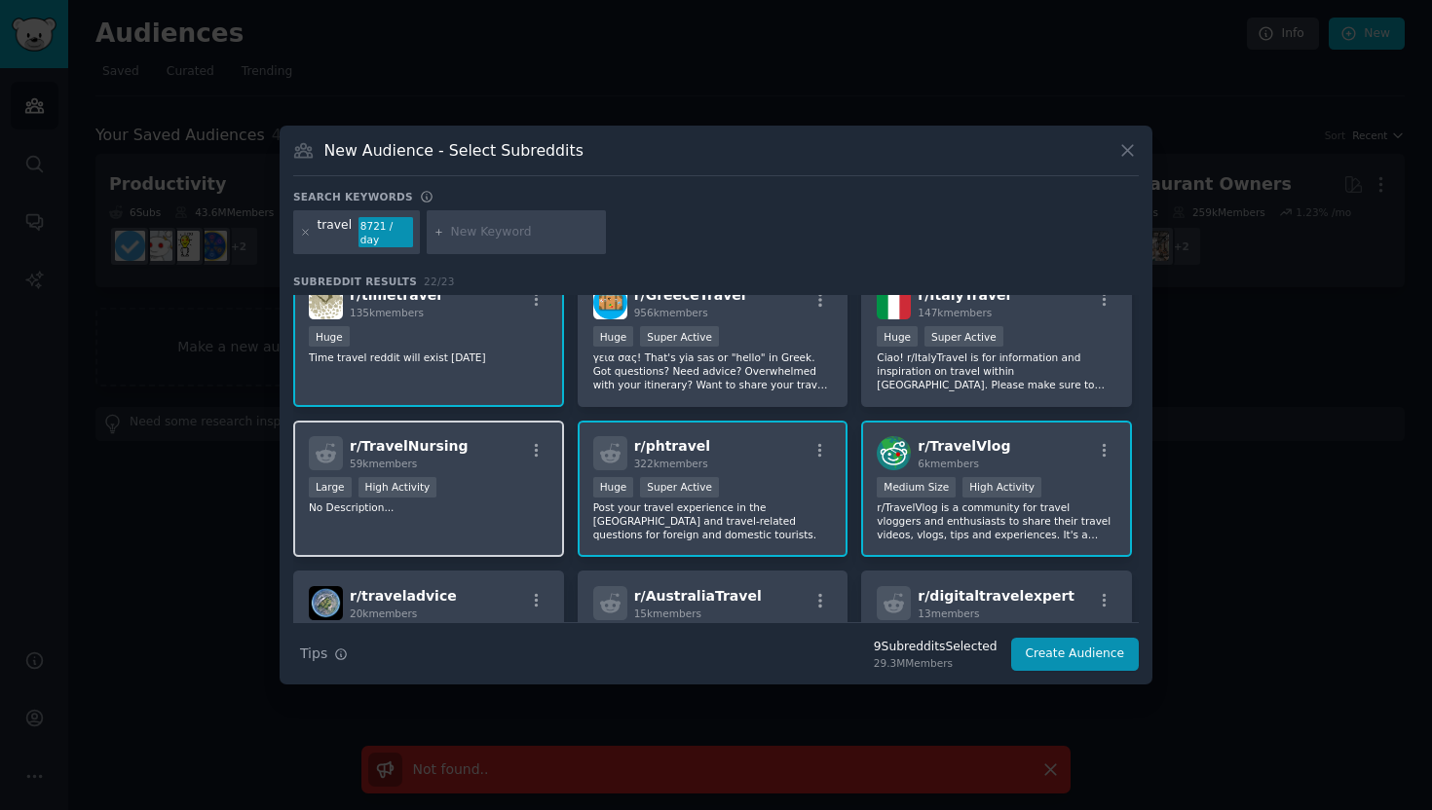
click at [560, 525] on div "r/ TravelNursing 59k members Large High Activity No Description..." at bounding box center [428, 489] width 271 height 137
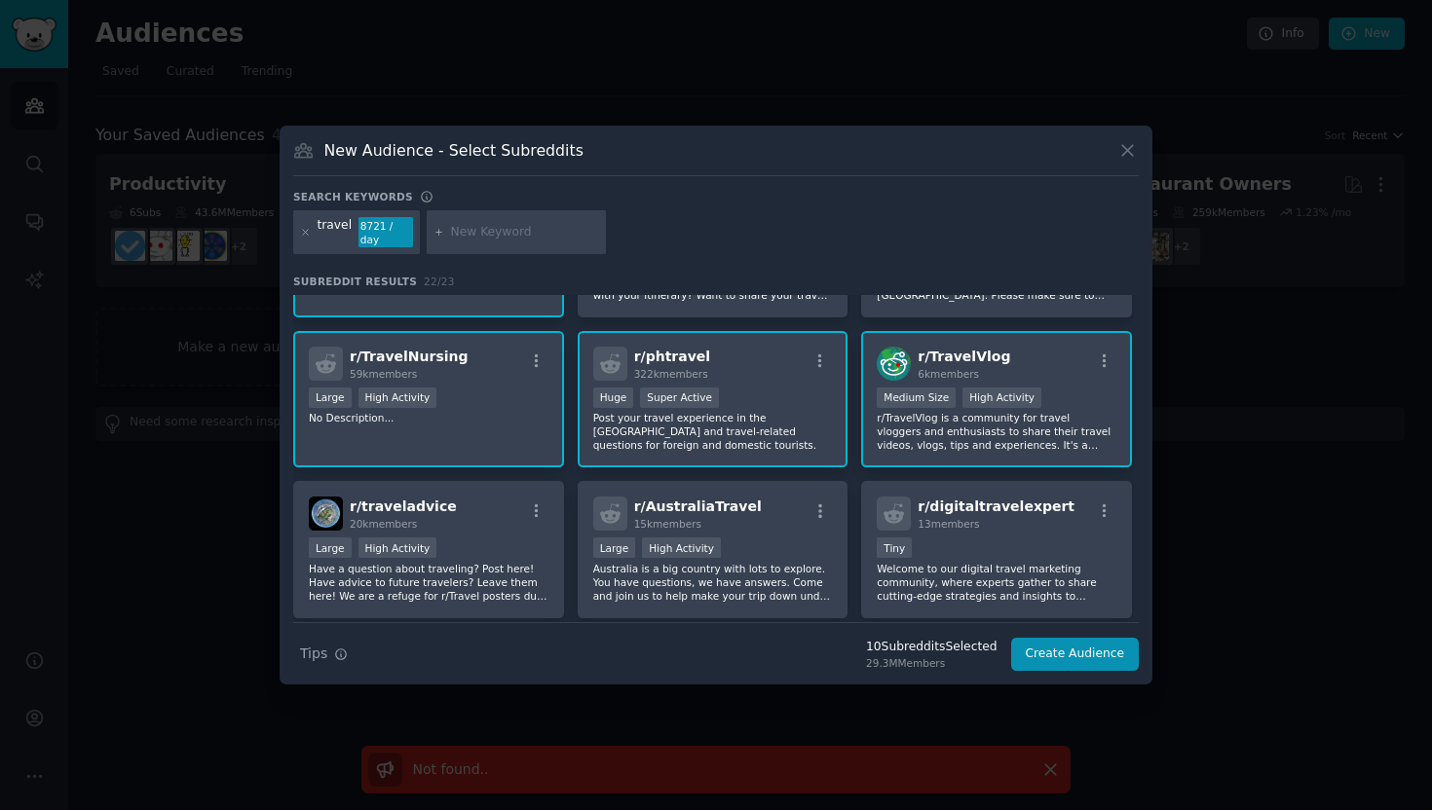
scroll to position [438, 0]
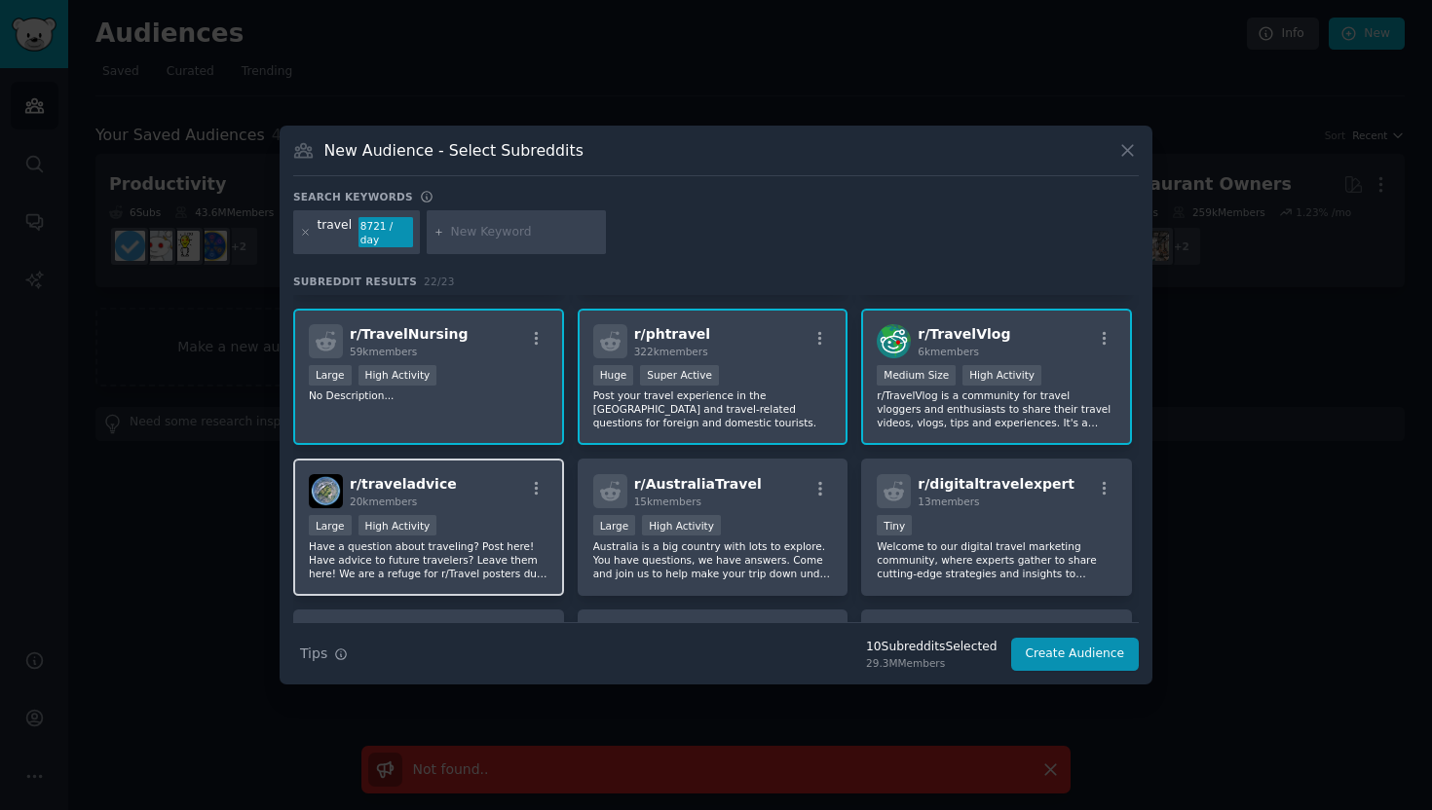
click at [530, 543] on p "Have a question about traveling? Post here! Have advice to future travelers? Le…" at bounding box center [429, 559] width 240 height 41
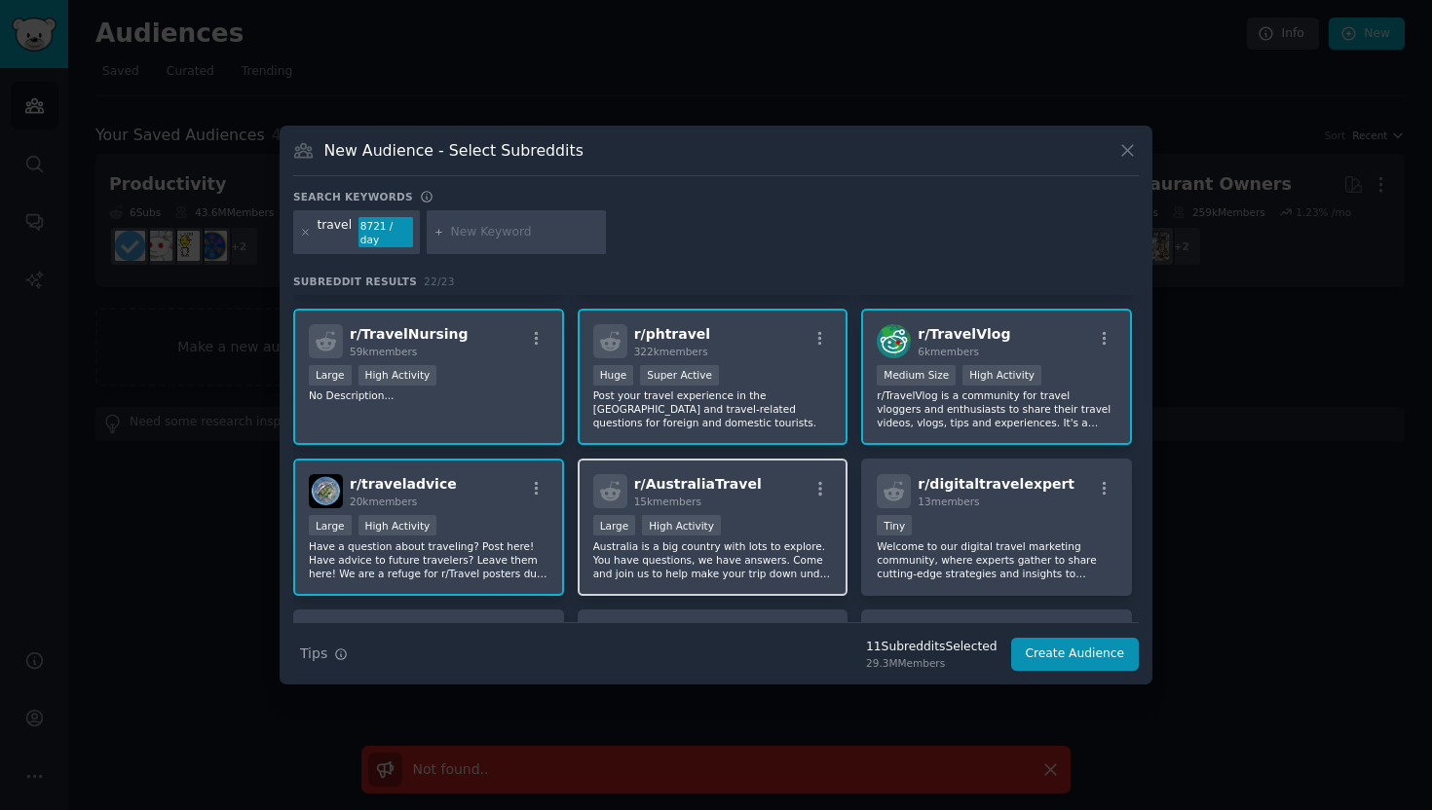
click at [778, 558] on p "Australia is a big country with lots to explore. You have questions, we have an…" at bounding box center [713, 559] width 240 height 41
click at [813, 544] on p "Australia is a big country with lots to explore. You have questions, we have an…" at bounding box center [713, 559] width 240 height 41
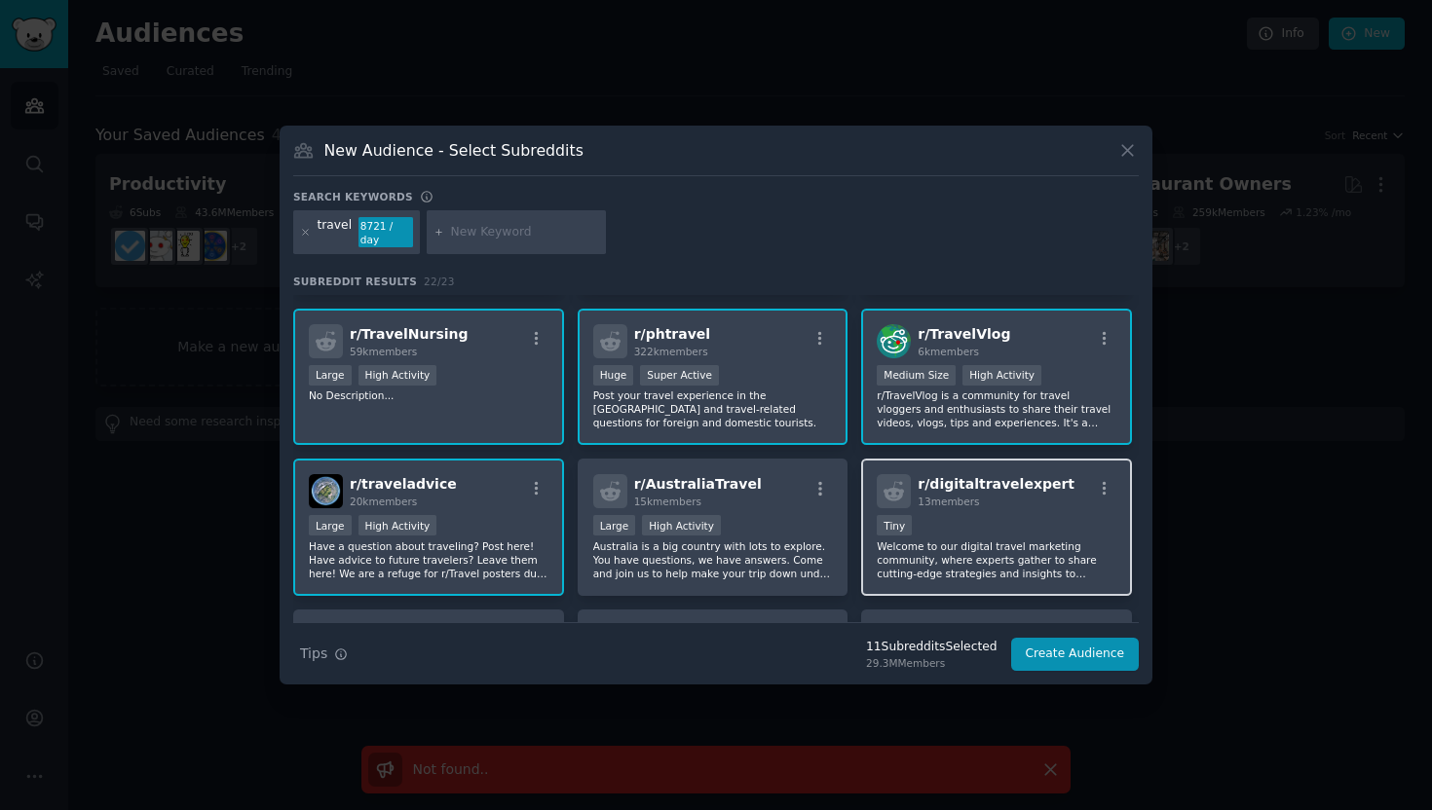
click at [948, 544] on p "Welcome to our digital travel marketing community, where experts gather to shar…" at bounding box center [996, 559] width 240 height 41
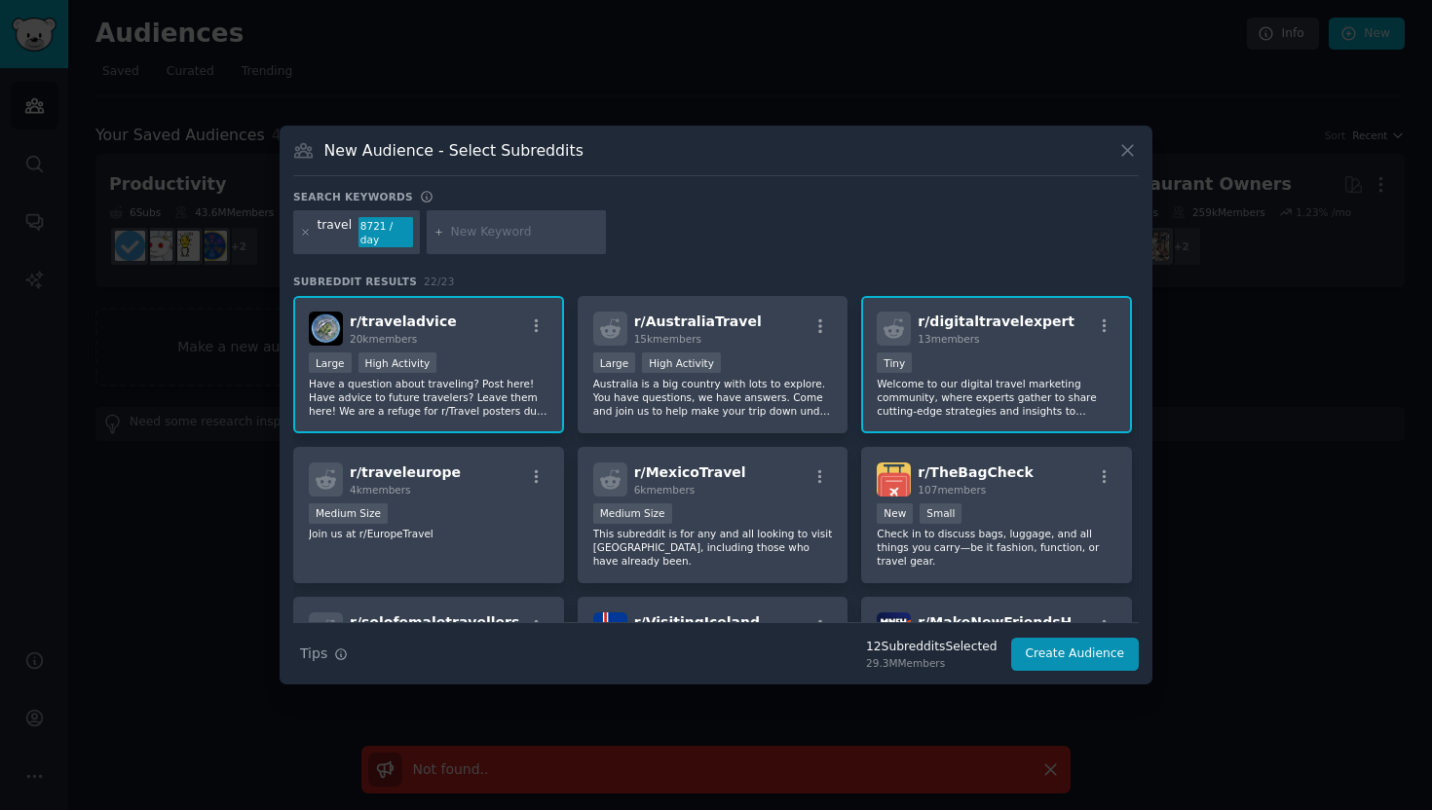
scroll to position [632, 0]
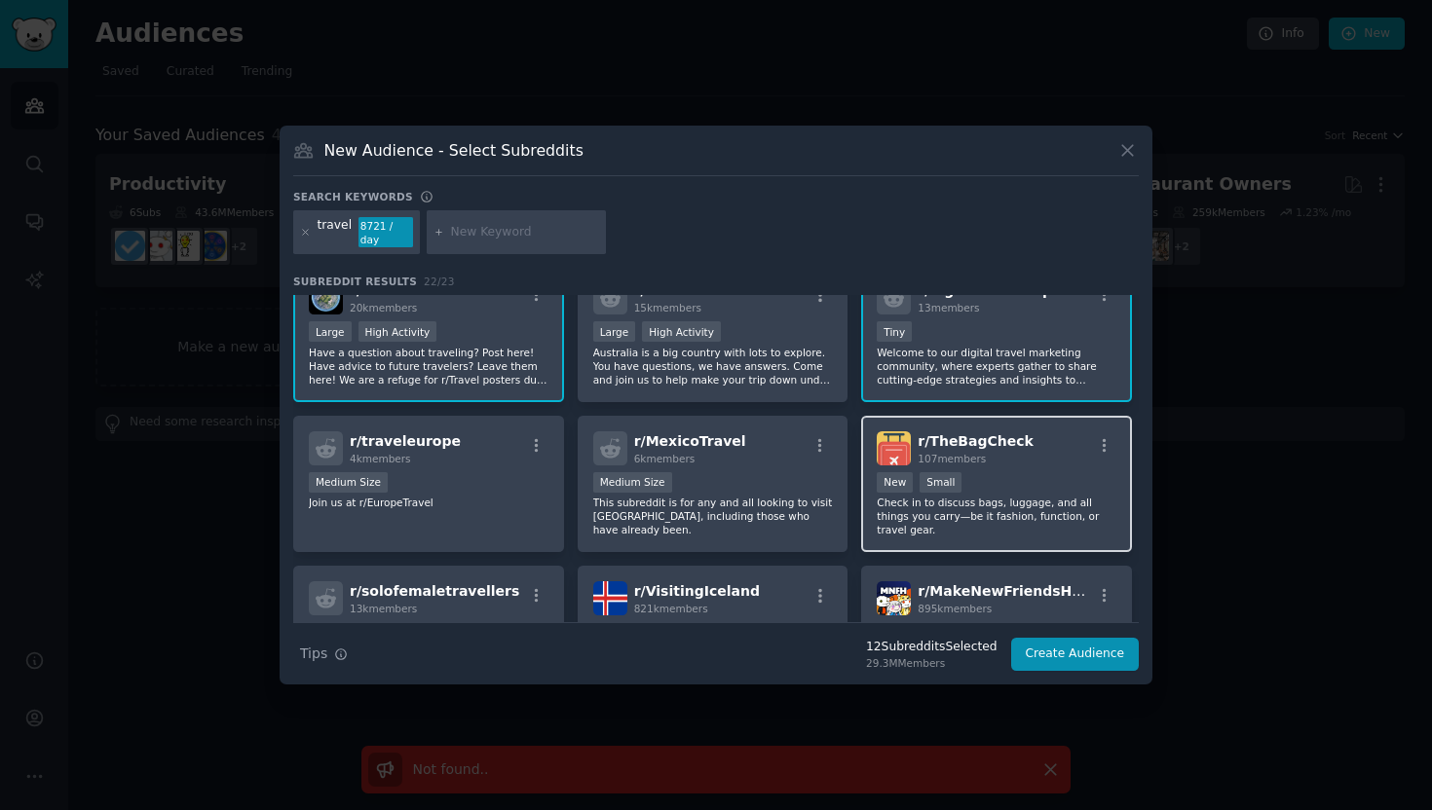
click at [1027, 517] on p "Check in to discuss bags, luggage, and all things you carry—be it fashion, func…" at bounding box center [996, 516] width 240 height 41
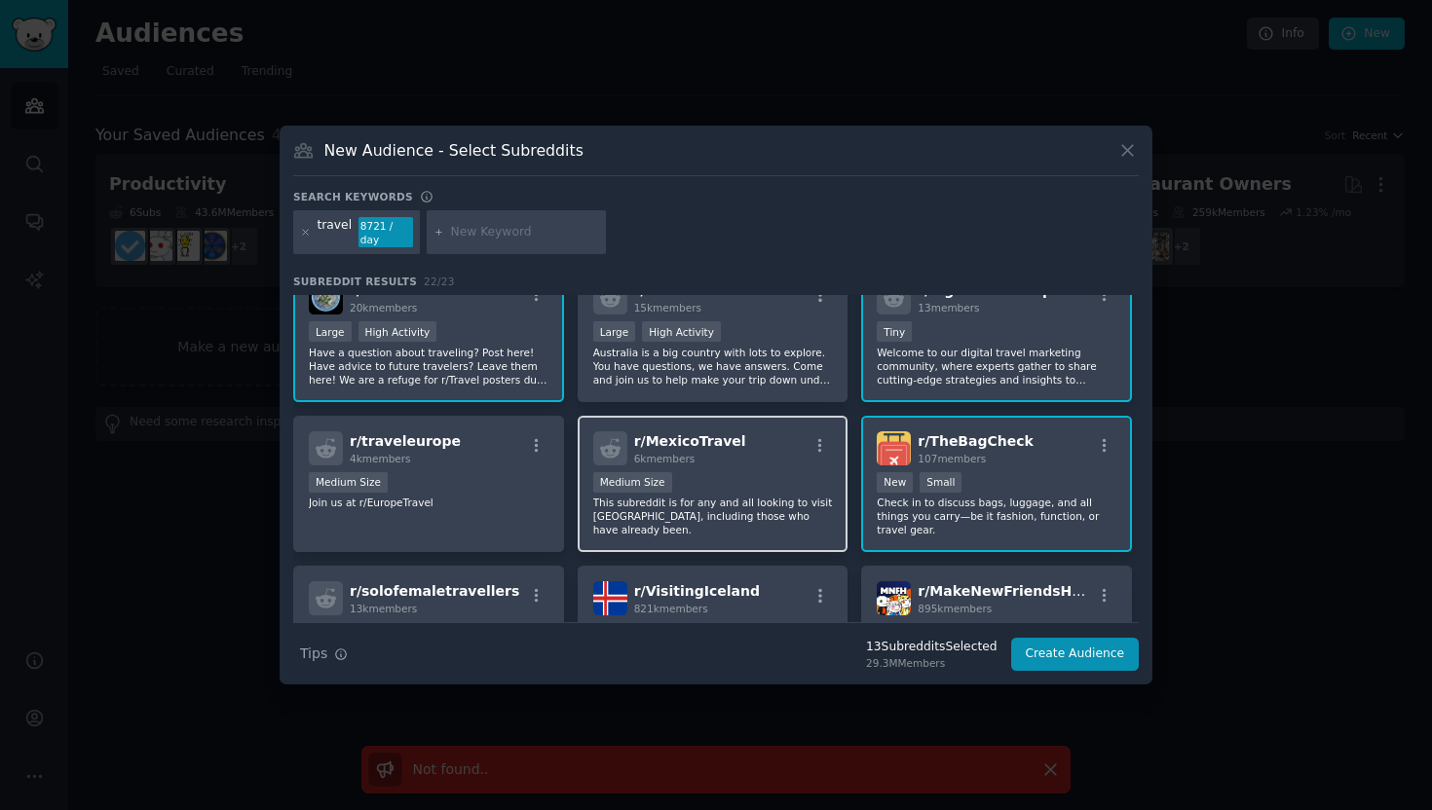
click at [775, 513] on p "This subreddit is for any and all looking to visit [GEOGRAPHIC_DATA], including…" at bounding box center [713, 516] width 240 height 41
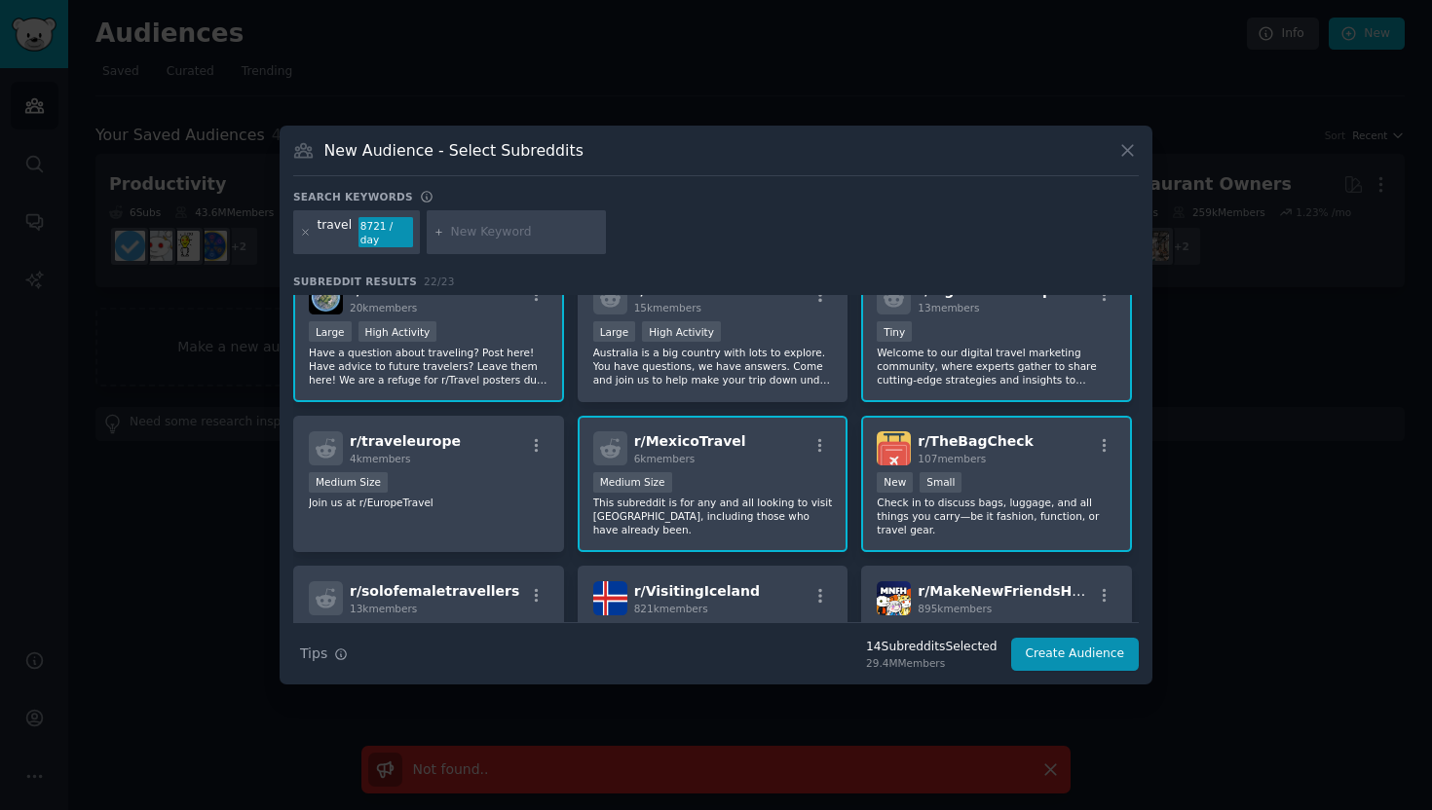
click at [741, 513] on p "This subreddit is for any and all looking to visit [GEOGRAPHIC_DATA], including…" at bounding box center [713, 516] width 240 height 41
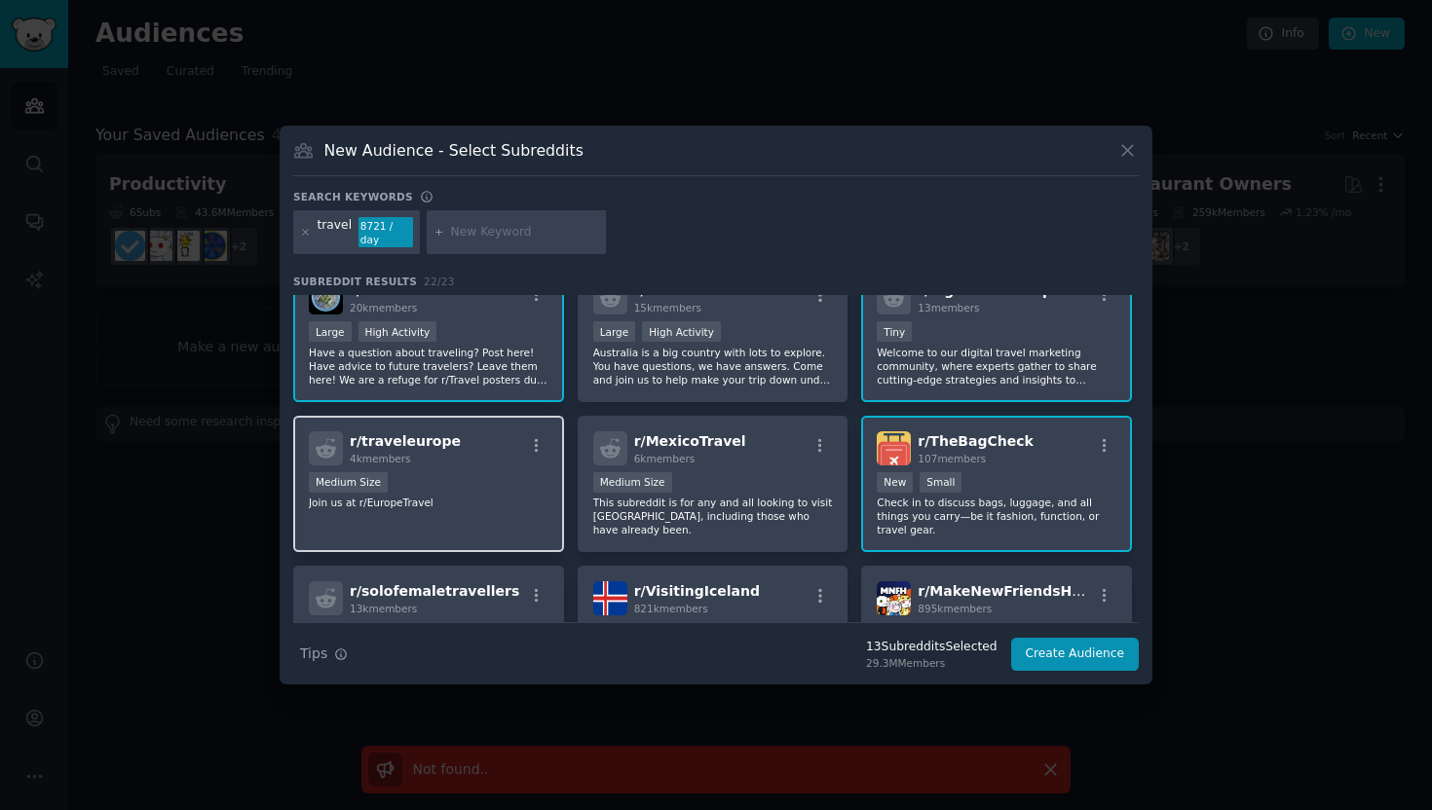
click at [518, 505] on div "r/ traveleurope 4k members Medium Size Join us at r/EuropeTravel" at bounding box center [428, 484] width 271 height 137
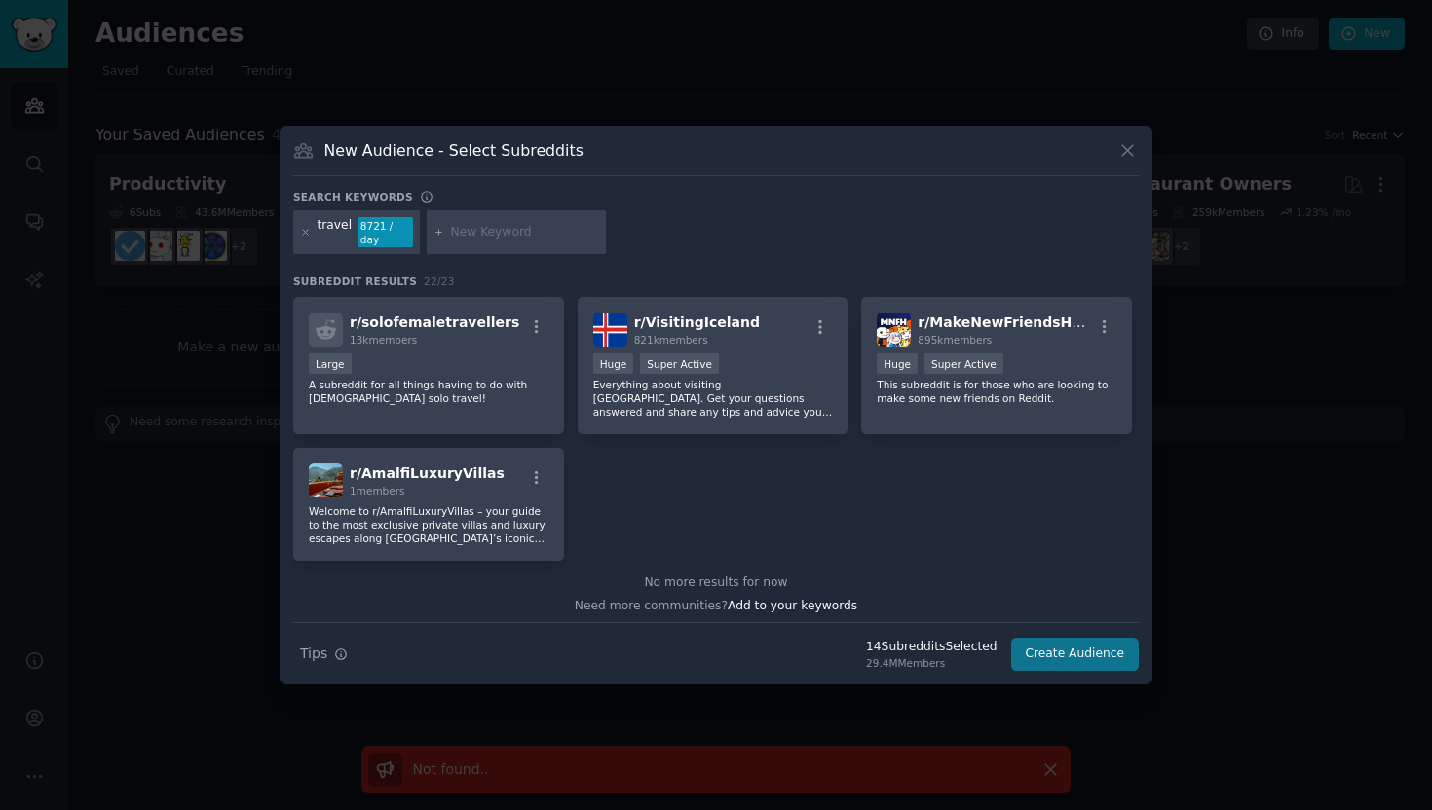
scroll to position [907, 0]
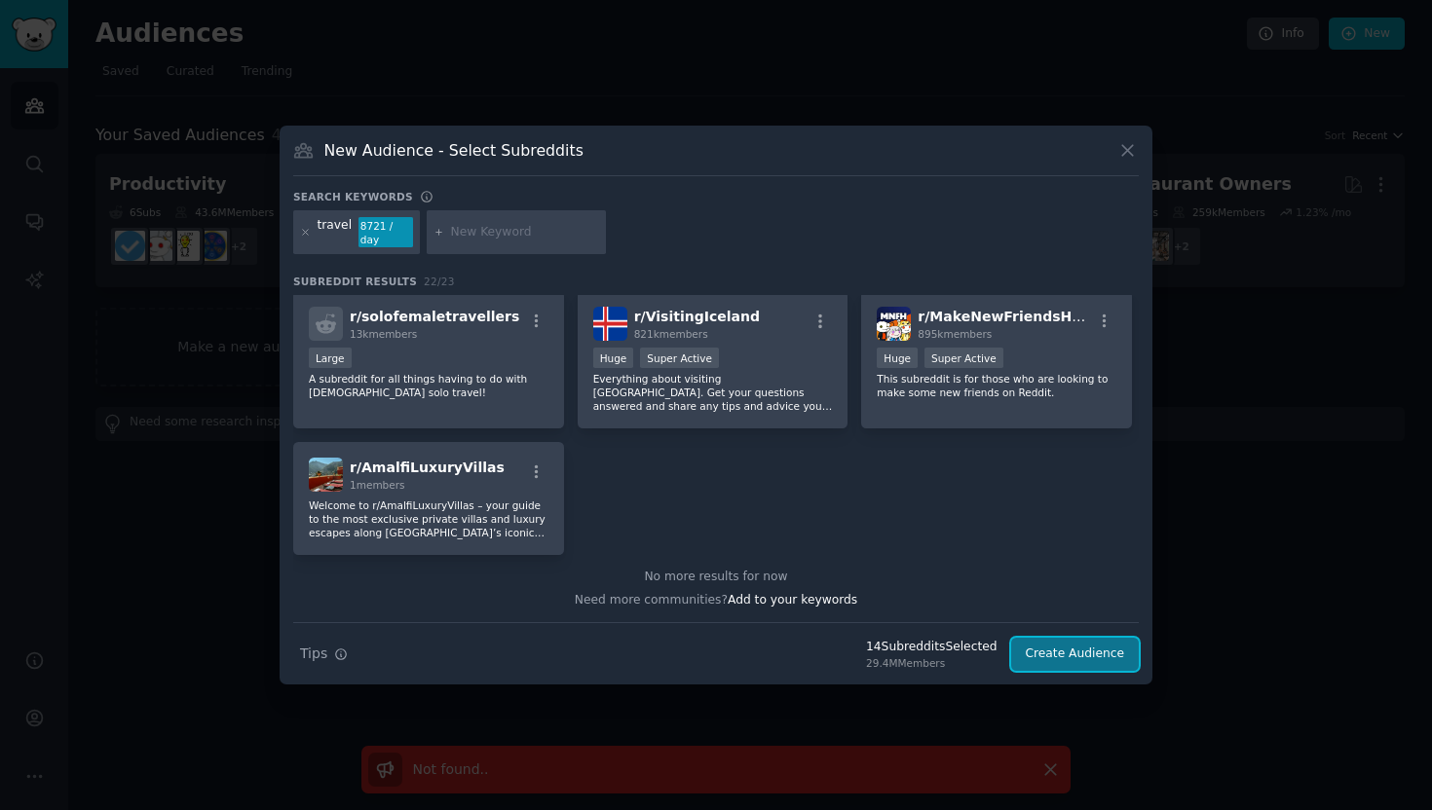
click at [1073, 652] on button "Create Audience" at bounding box center [1075, 654] width 129 height 33
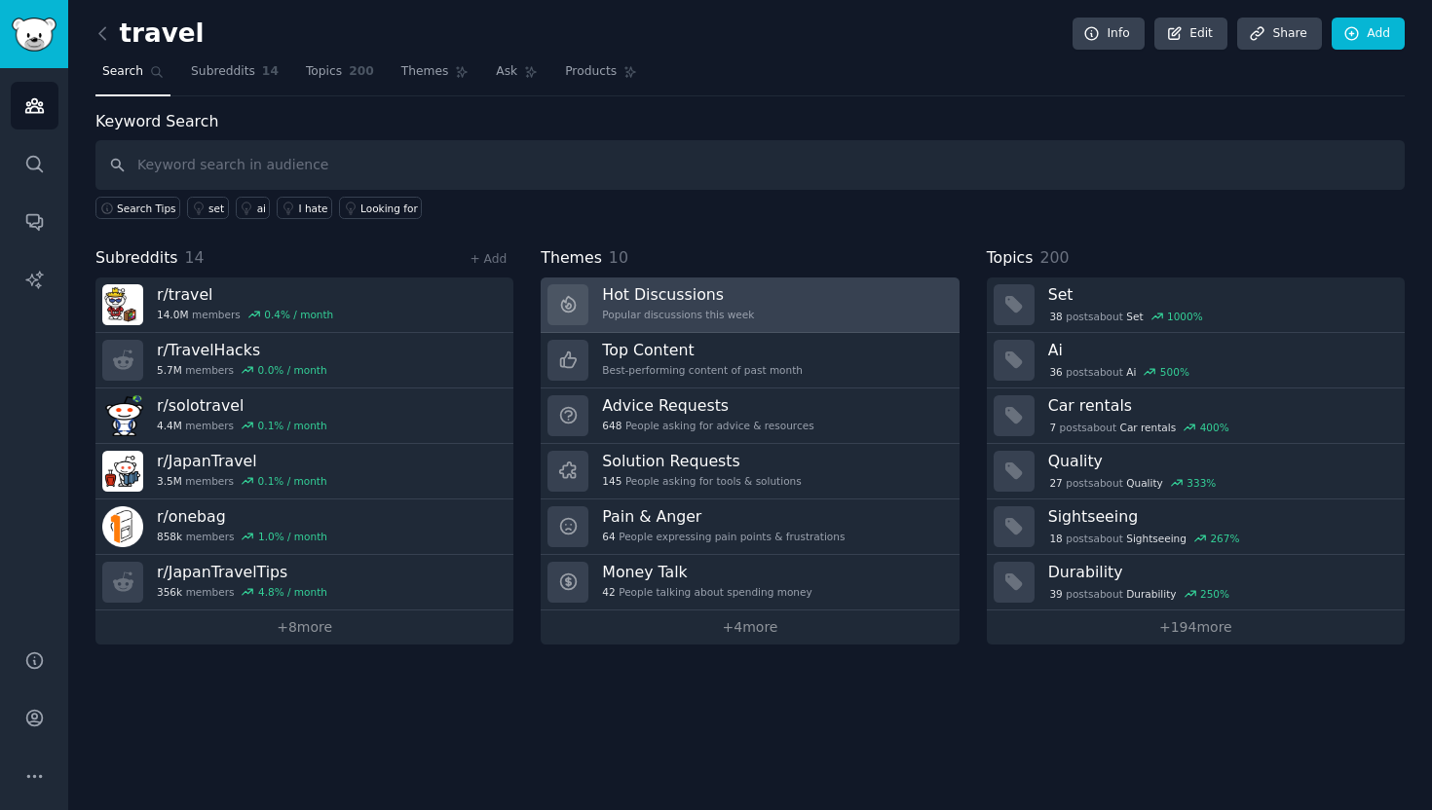
click at [799, 325] on link "Hot Discussions Popular discussions this week" at bounding box center [749, 306] width 418 height 56
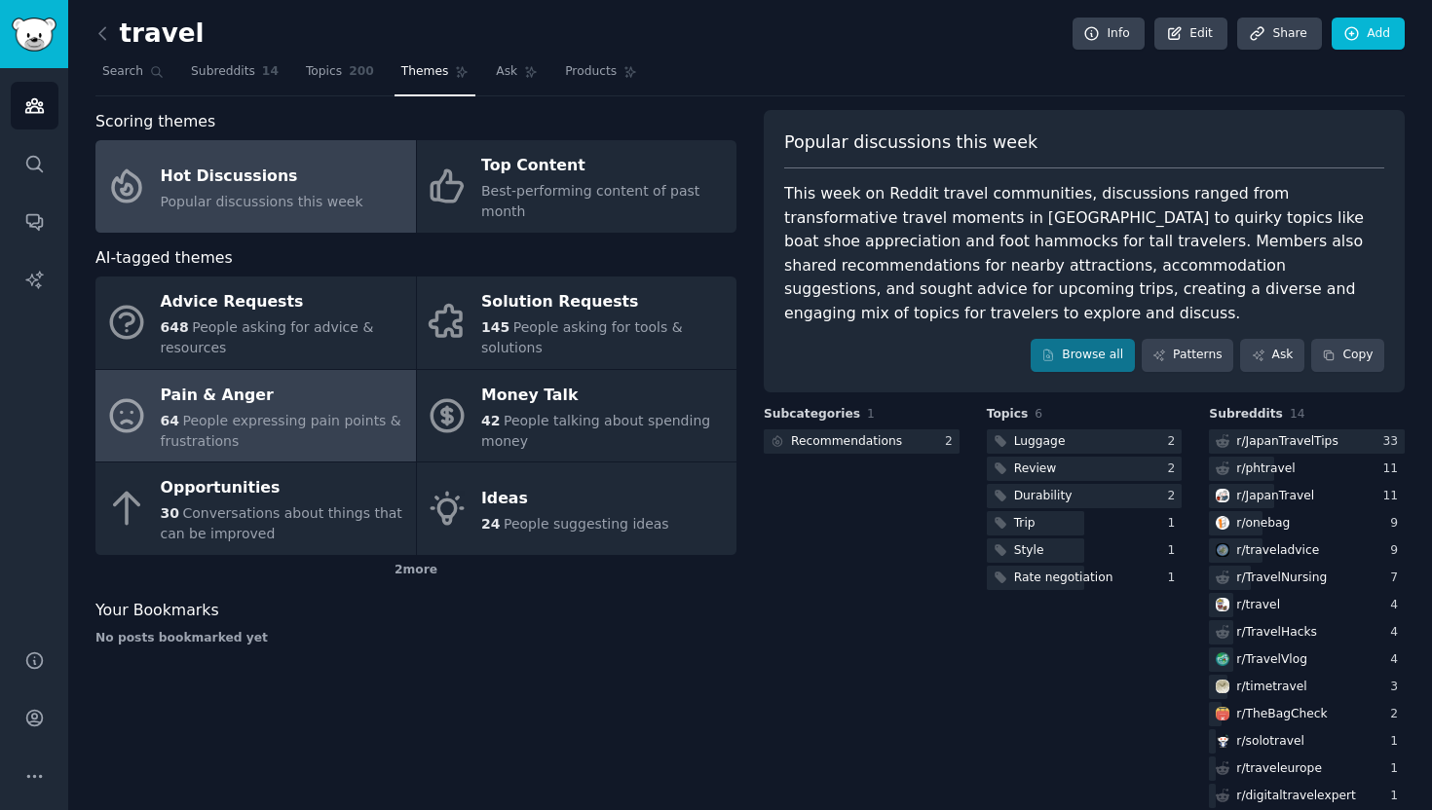
click at [304, 376] on link "Pain & Anger 64 People expressing pain points & frustrations" at bounding box center [255, 416] width 320 height 93
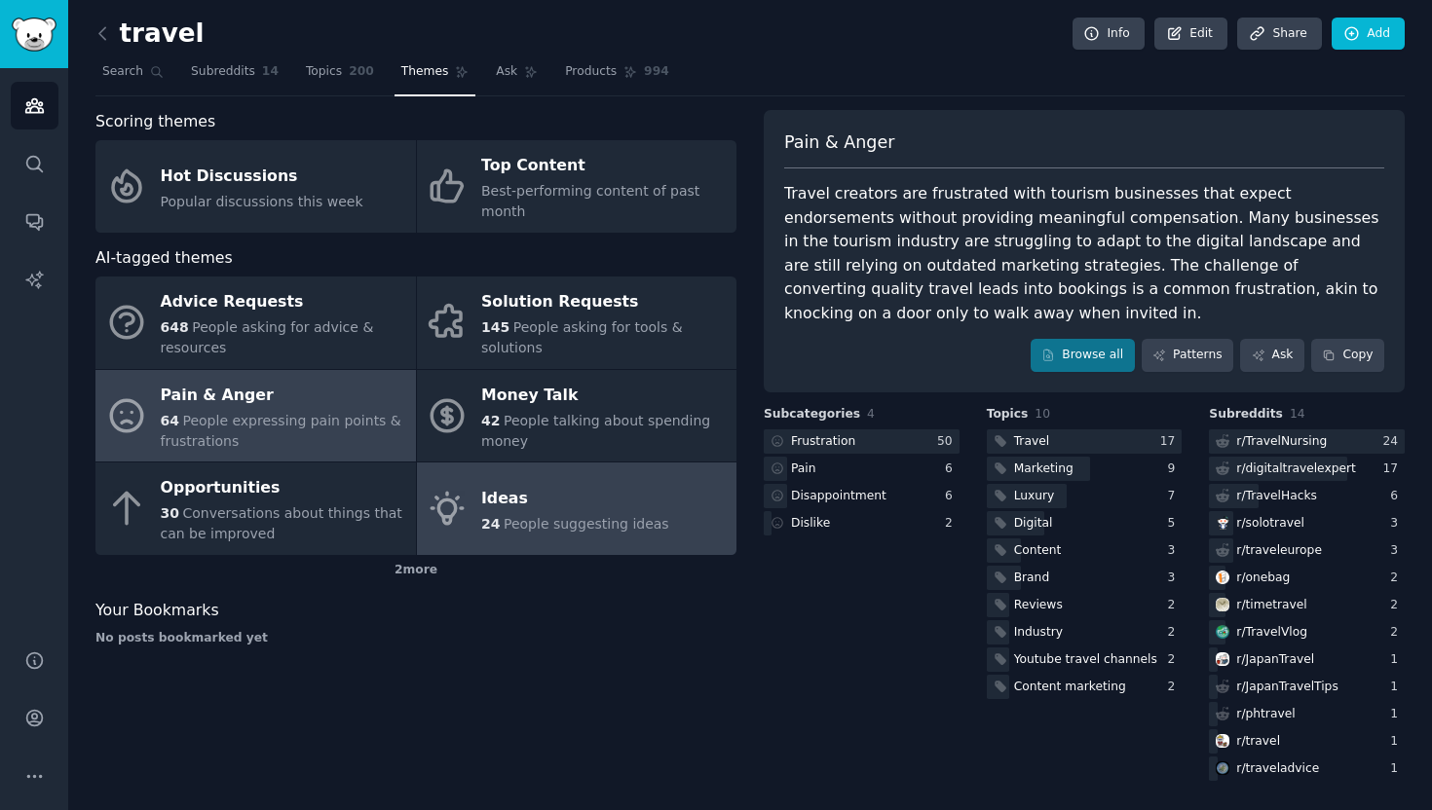
click at [550, 483] on div "Ideas" at bounding box center [575, 498] width 188 height 31
